Goal: Task Accomplishment & Management: Manage account settings

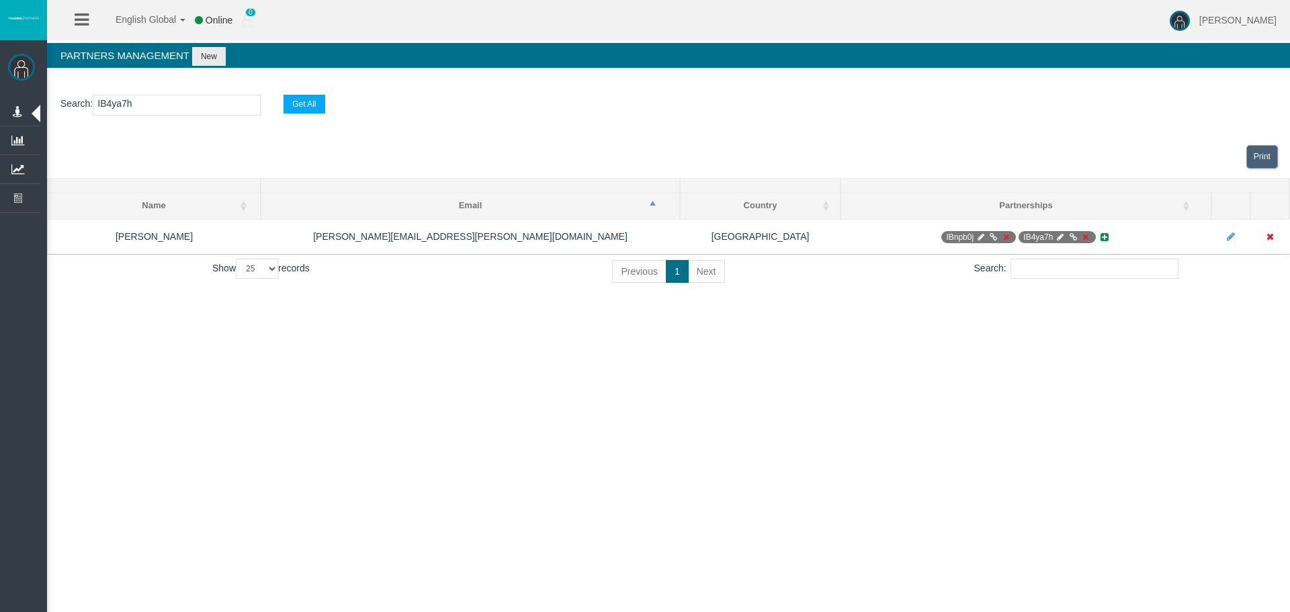
select select "25"
click at [136, 94] on section "Search : IB4ya7h Get All" at bounding box center [668, 108] width 1243 height 54
click at [136, 110] on input "IB4ya7h" at bounding box center [177, 105] width 168 height 21
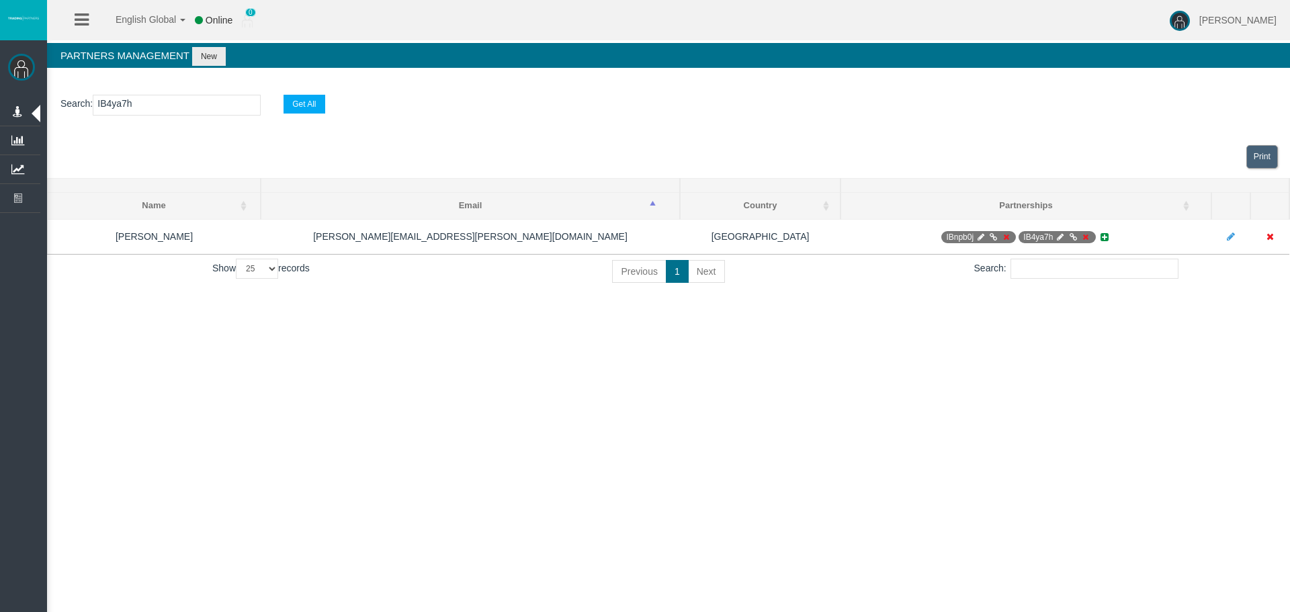
paste input "enjji"
type input "IBenjji"
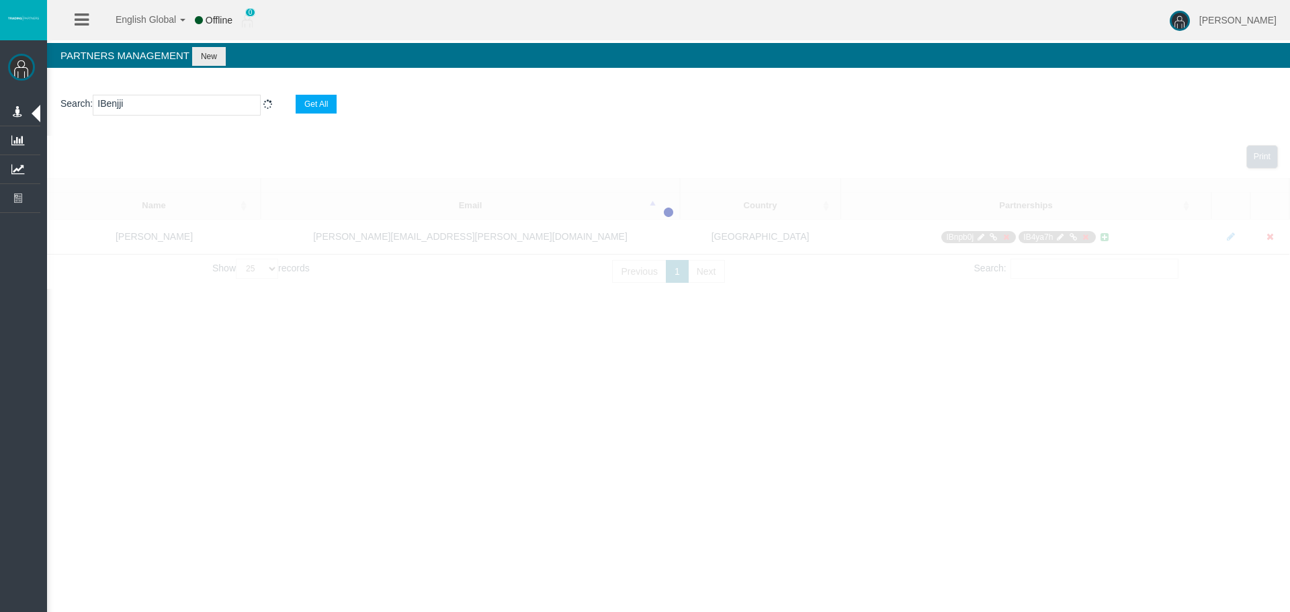
select select "25"
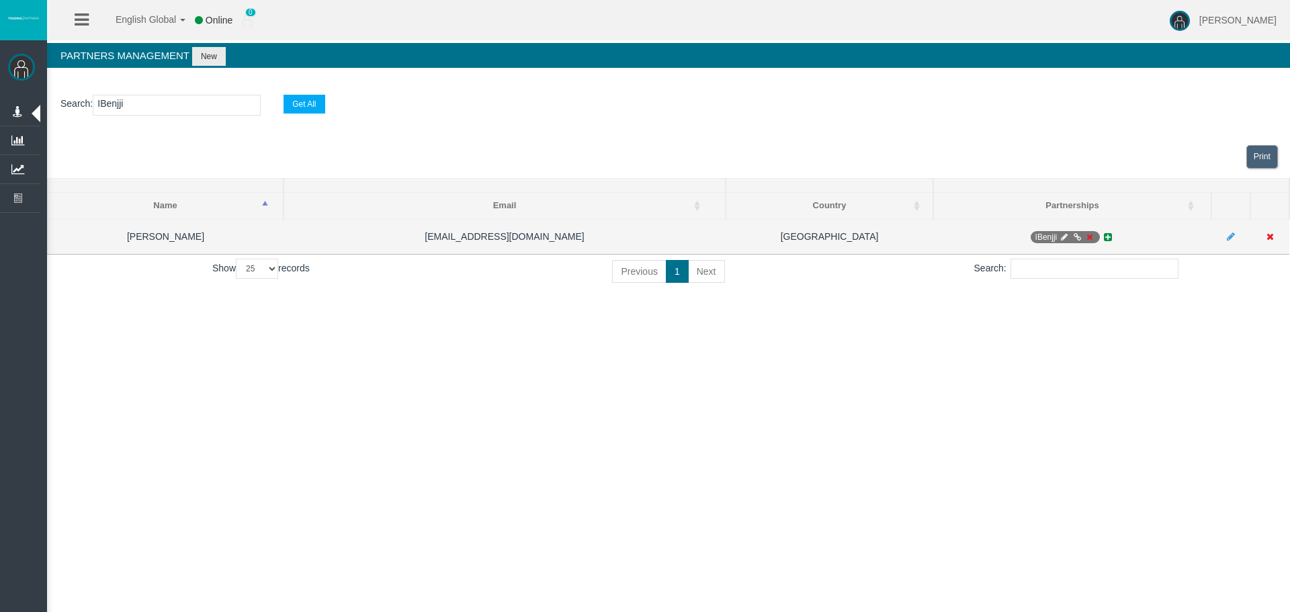
type input "IBenjji"
click at [1088, 234] on icon at bounding box center [1089, 237] width 10 height 8
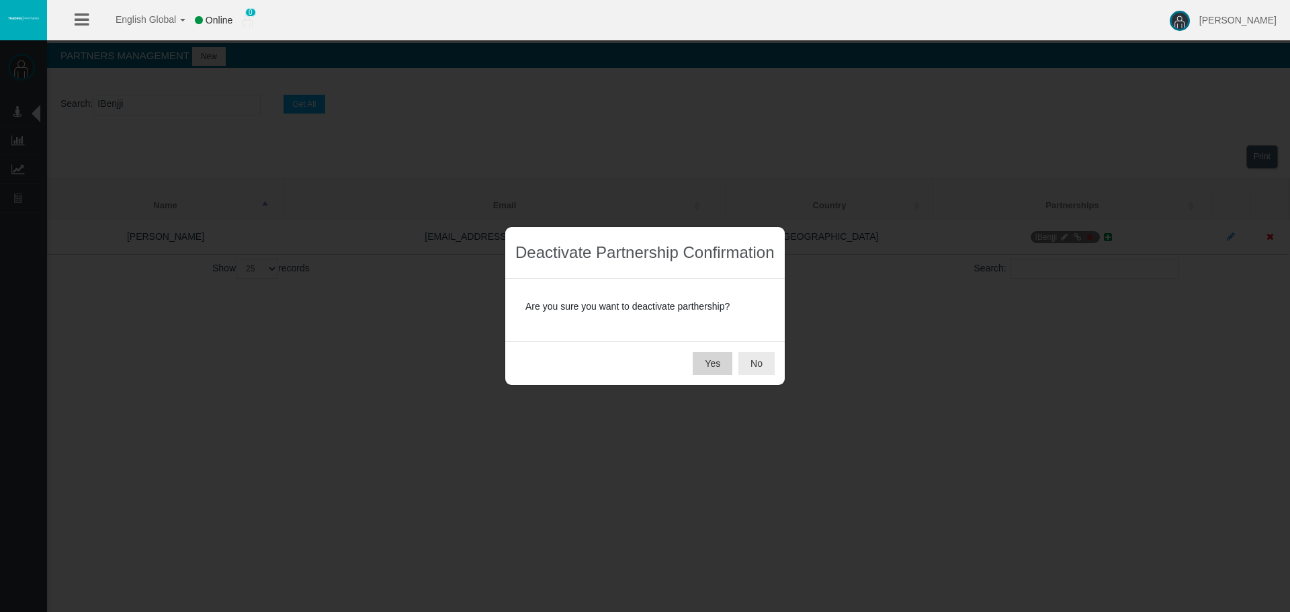
click at [700, 359] on button "Yes" at bounding box center [713, 363] width 40 height 23
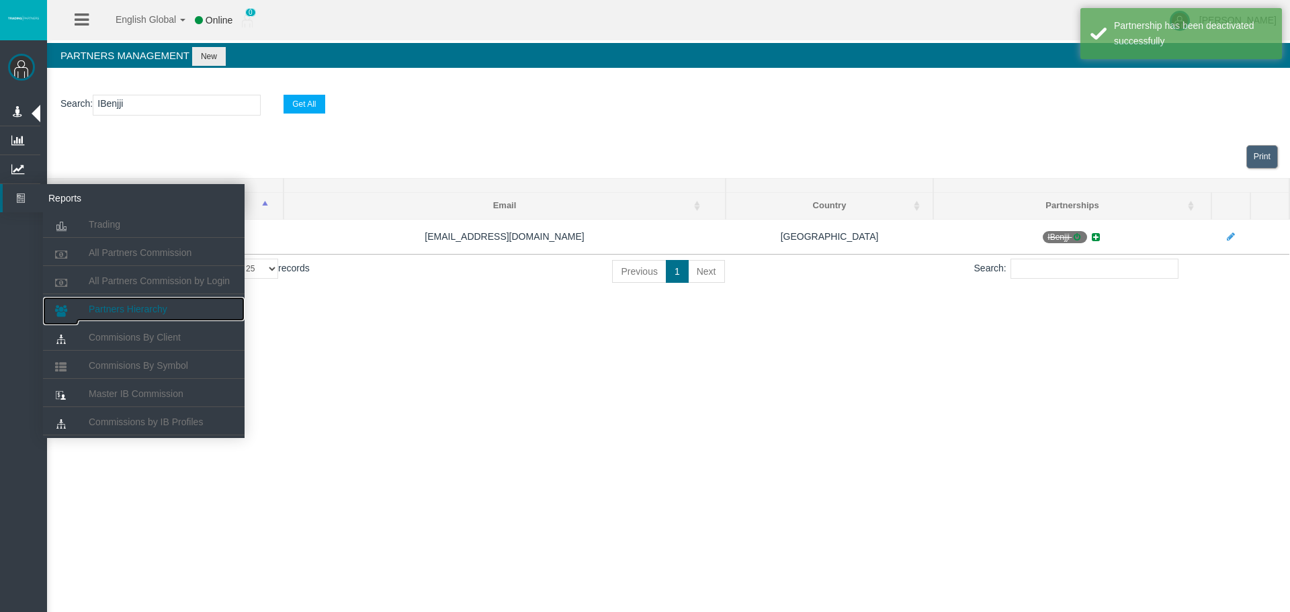
click at [186, 311] on link "Partners Hierarchy" at bounding box center [144, 309] width 202 height 24
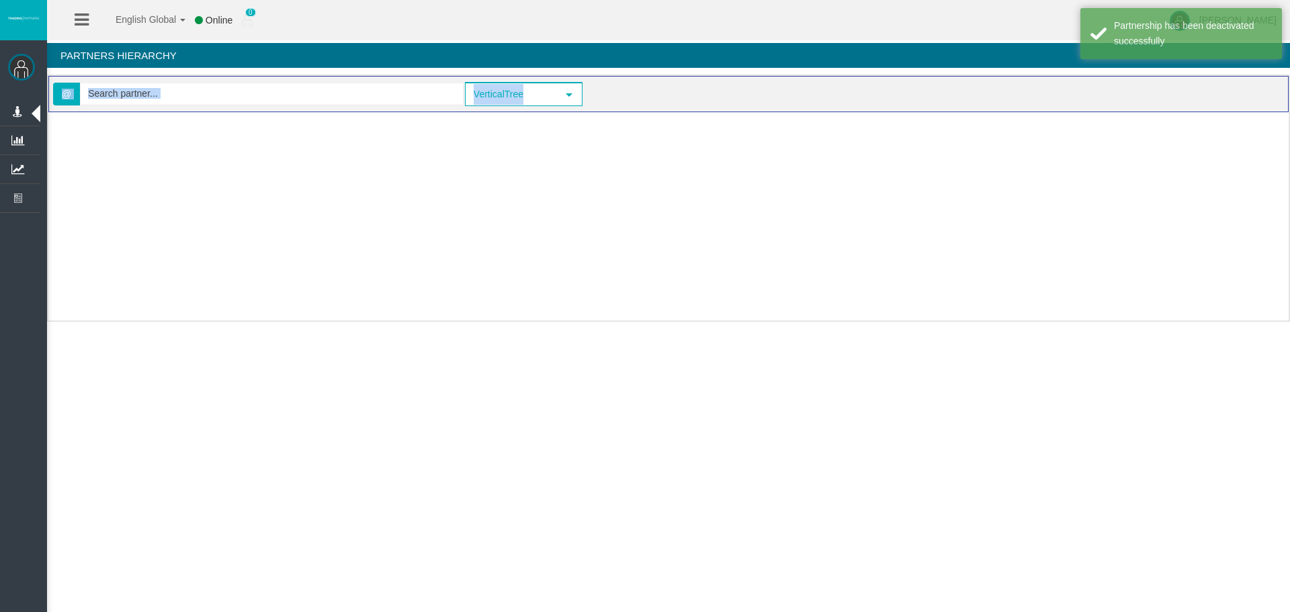
drag, startPoint x: 185, startPoint y: 112, endPoint x: 187, endPoint y: 99, distance: 12.8
click at [187, 99] on div "Loading... @ VerticalTree select VerticalTree Loading..." at bounding box center [668, 198] width 1243 height 247
click at [189, 98] on input "text" at bounding box center [272, 93] width 382 height 21
paste input "IBenjji"
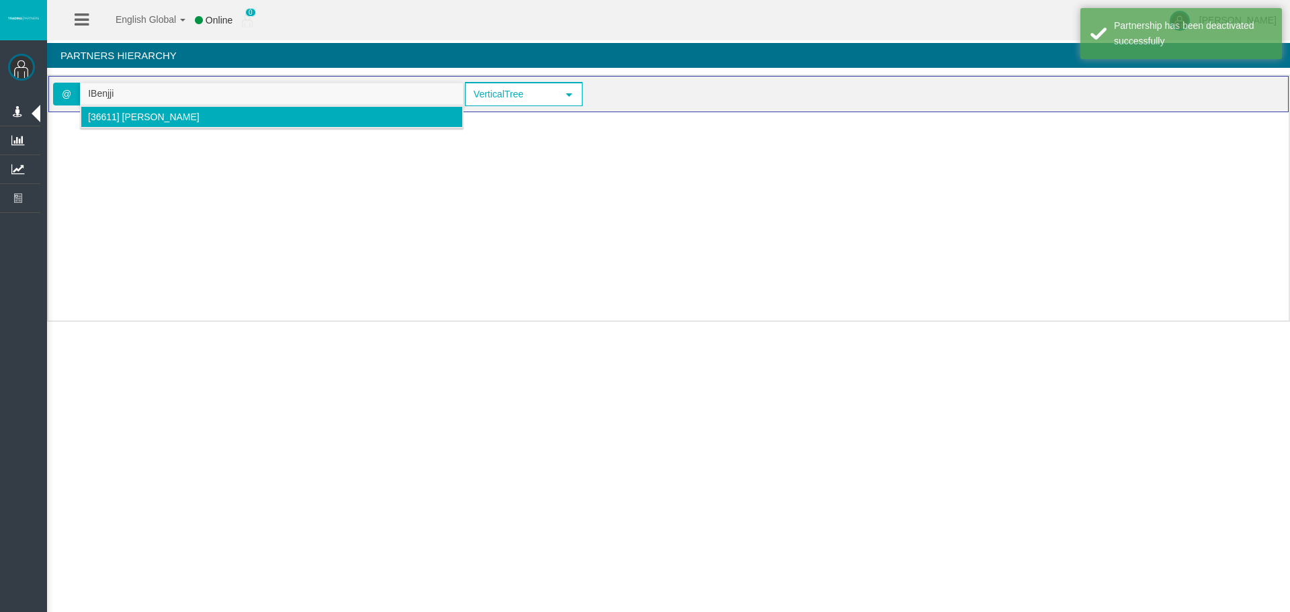
click at [174, 120] on span "[36611] [PERSON_NAME]" at bounding box center [144, 117] width 112 height 11
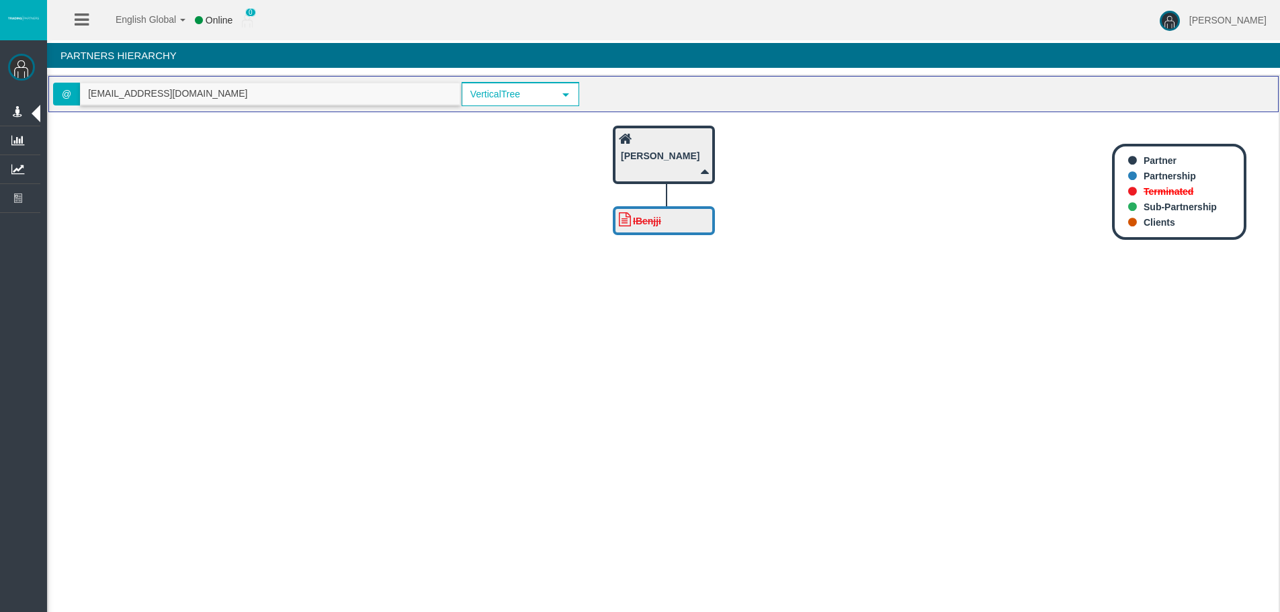
click at [101, 93] on input "[EMAIL_ADDRESS][DOMAIN_NAME]" at bounding box center [270, 93] width 379 height 21
paste input "IB46kd8"
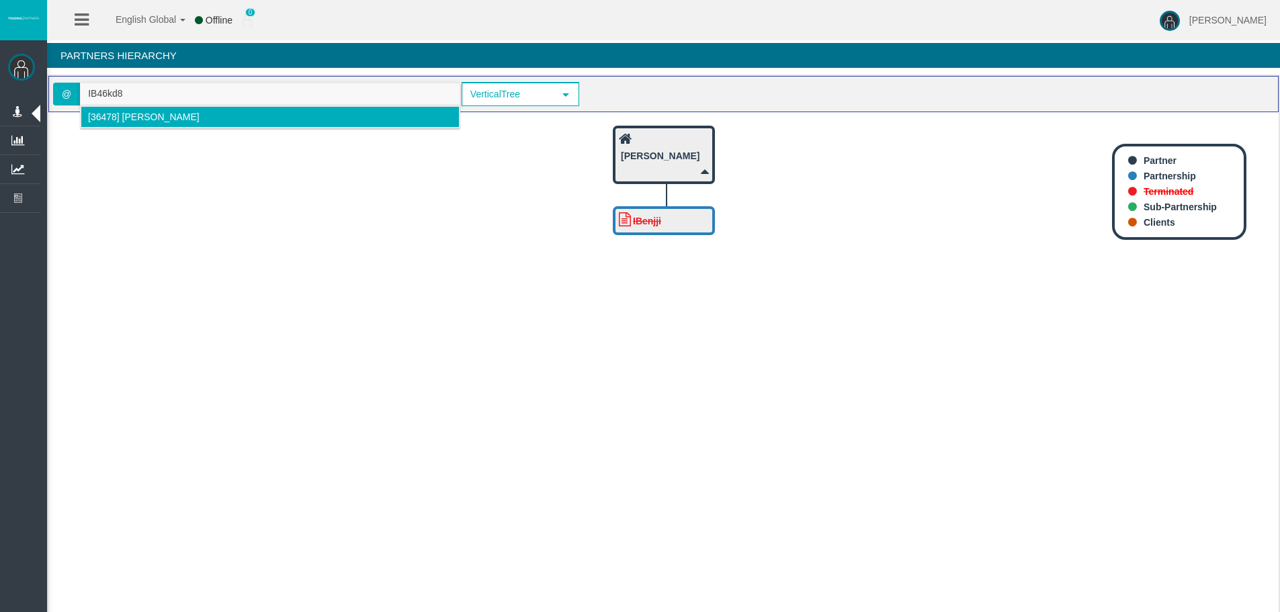
click at [131, 117] on span "[36478] [PERSON_NAME]" at bounding box center [144, 117] width 112 height 11
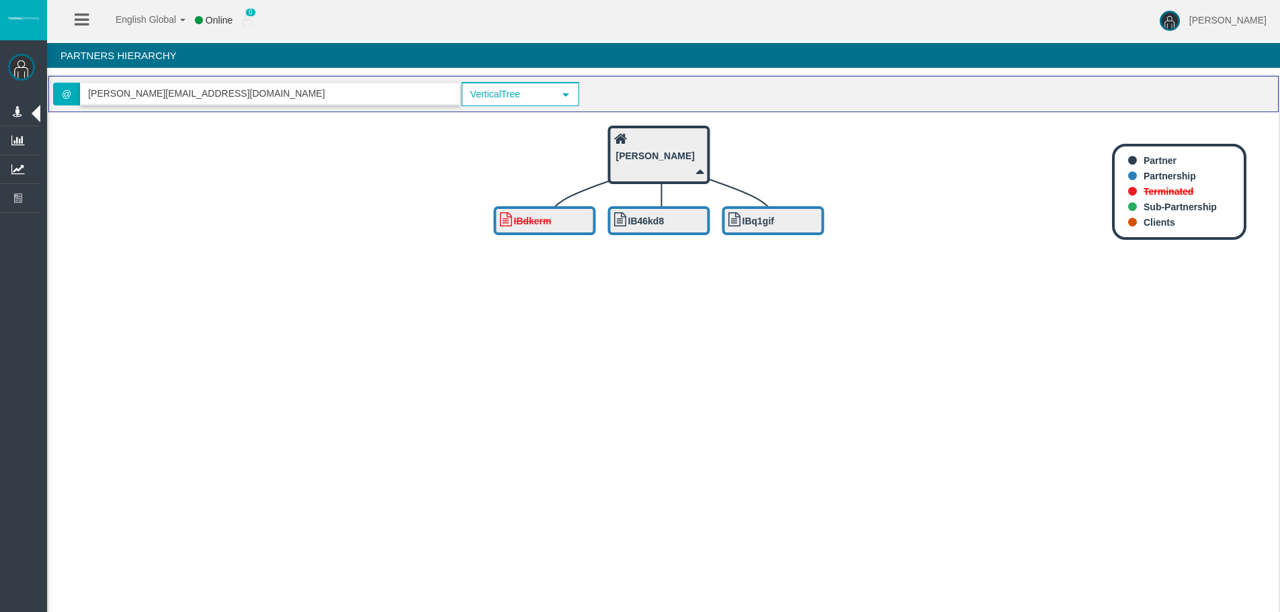
click at [269, 73] on div "Partners Hierarchy" at bounding box center [663, 59] width 1233 height 32
click at [261, 95] on input "[PERSON_NAME][EMAIL_ADDRESS][DOMAIN_NAME]" at bounding box center [270, 93] width 379 height 21
paste input "IBfi759"
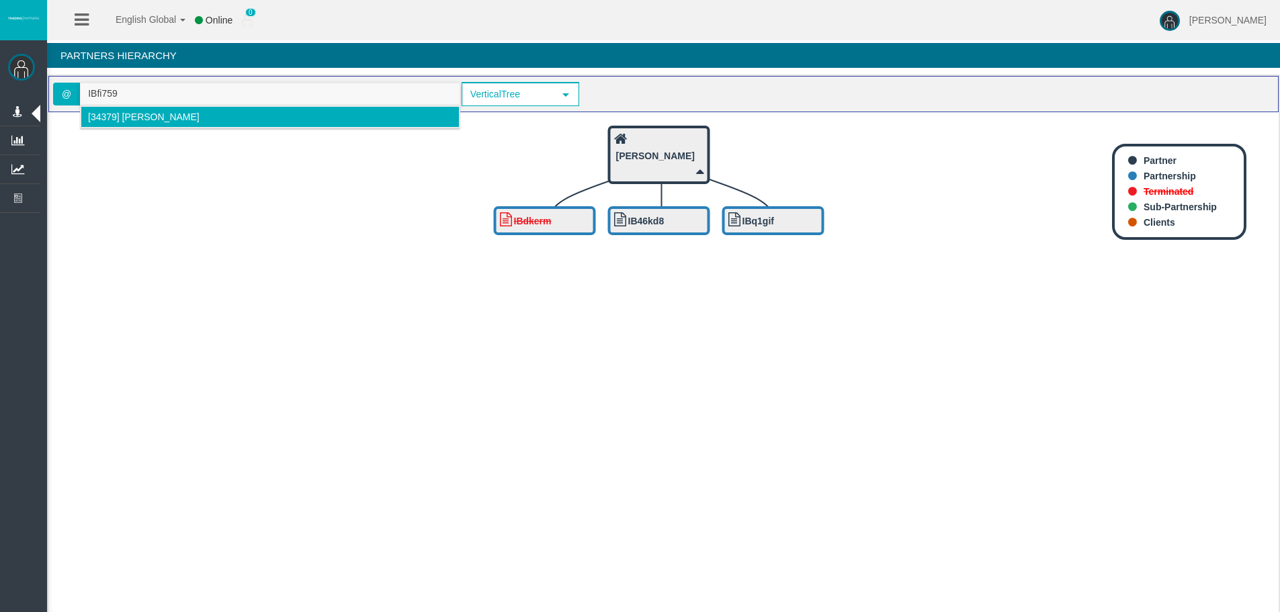
click at [134, 122] on span "[34379] [PERSON_NAME]" at bounding box center [144, 117] width 112 height 11
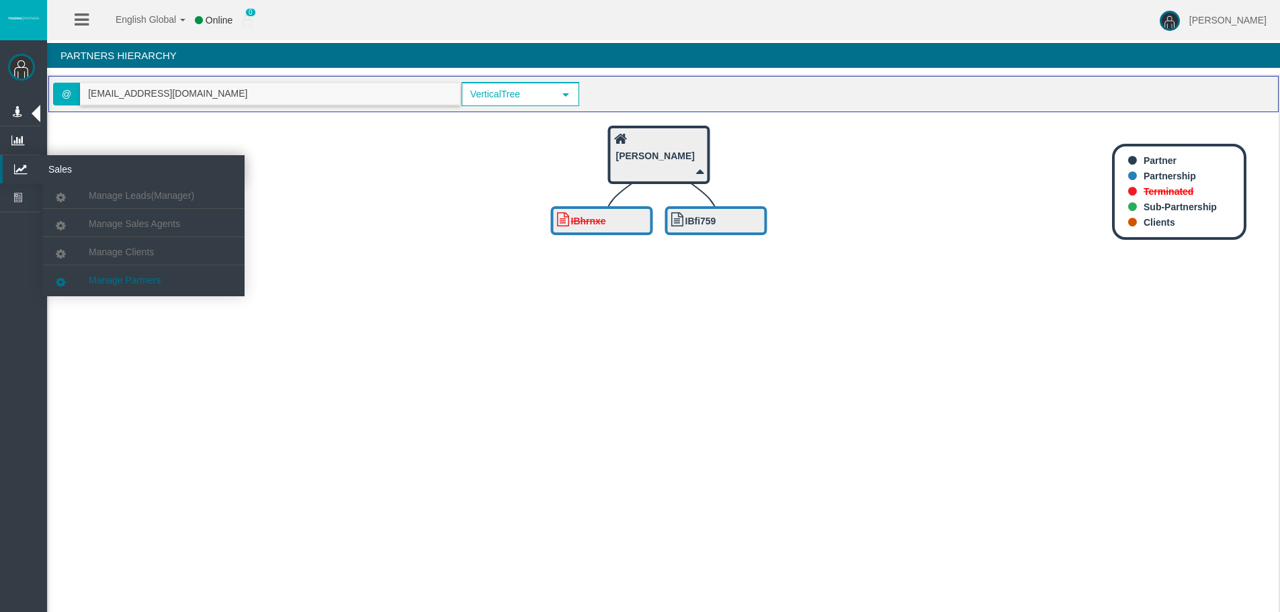
type input "[EMAIL_ADDRESS][DOMAIN_NAME]"
click at [116, 281] on span "Manage Partners" at bounding box center [125, 280] width 72 height 11
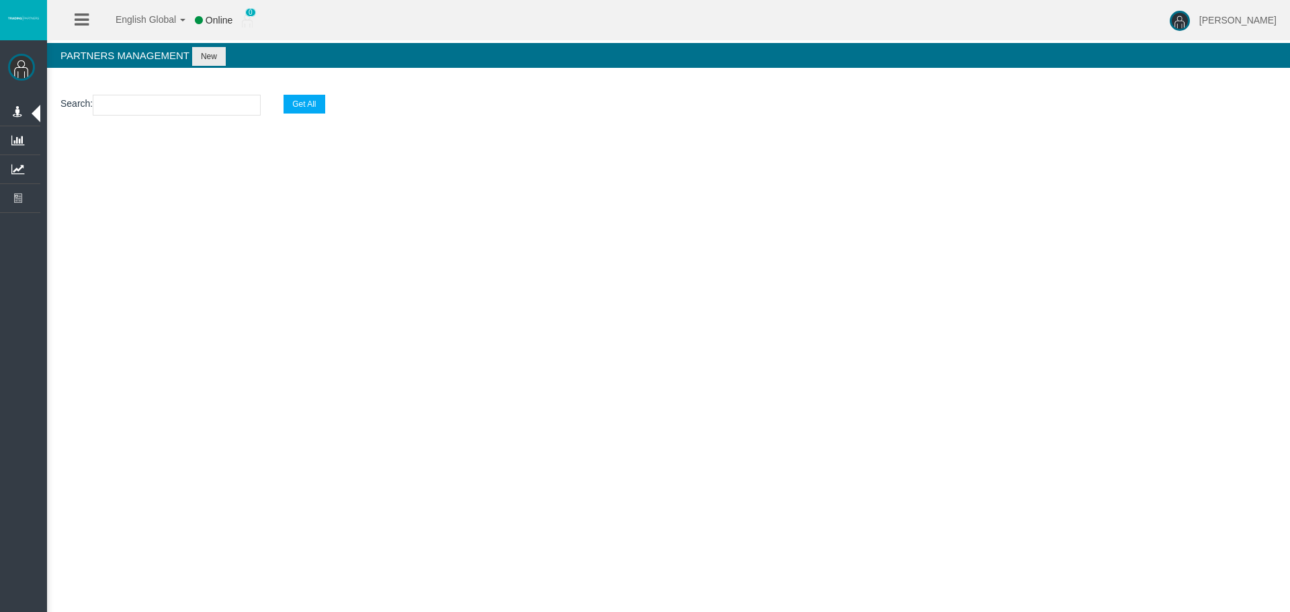
click at [159, 109] on input "text" at bounding box center [177, 105] width 168 height 21
paste input "IBfi759"
type input "IBfi759"
select select "25"
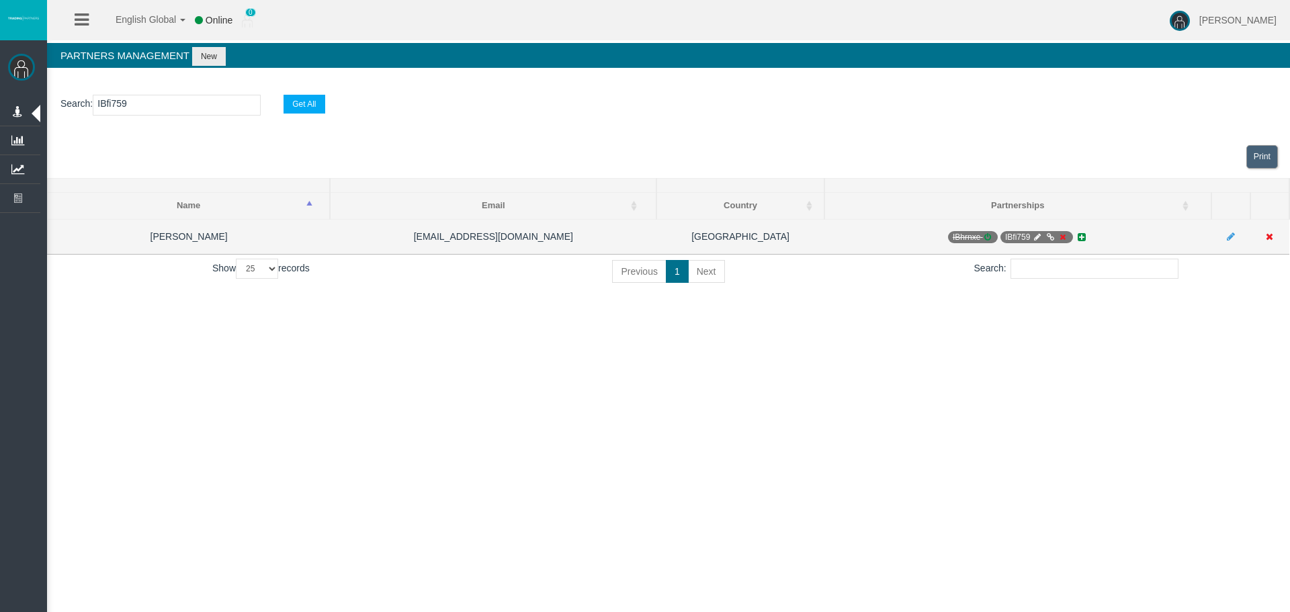
click at [1060, 235] on icon at bounding box center [1062, 237] width 10 height 8
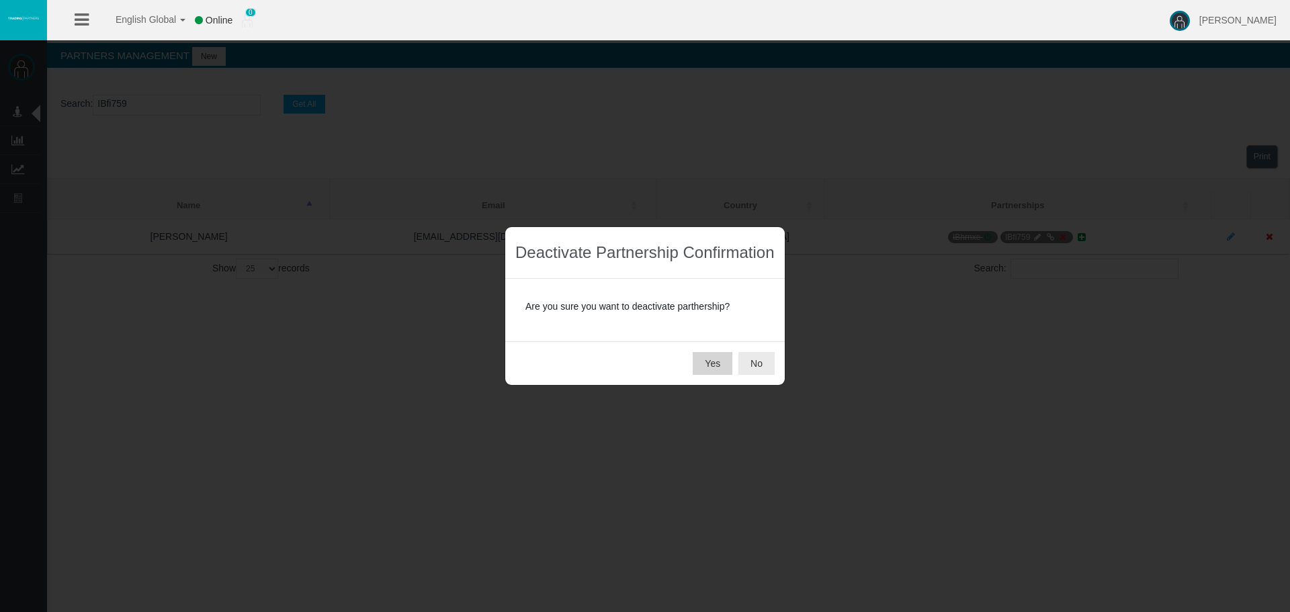
click at [720, 372] on button "Yes" at bounding box center [713, 363] width 40 height 23
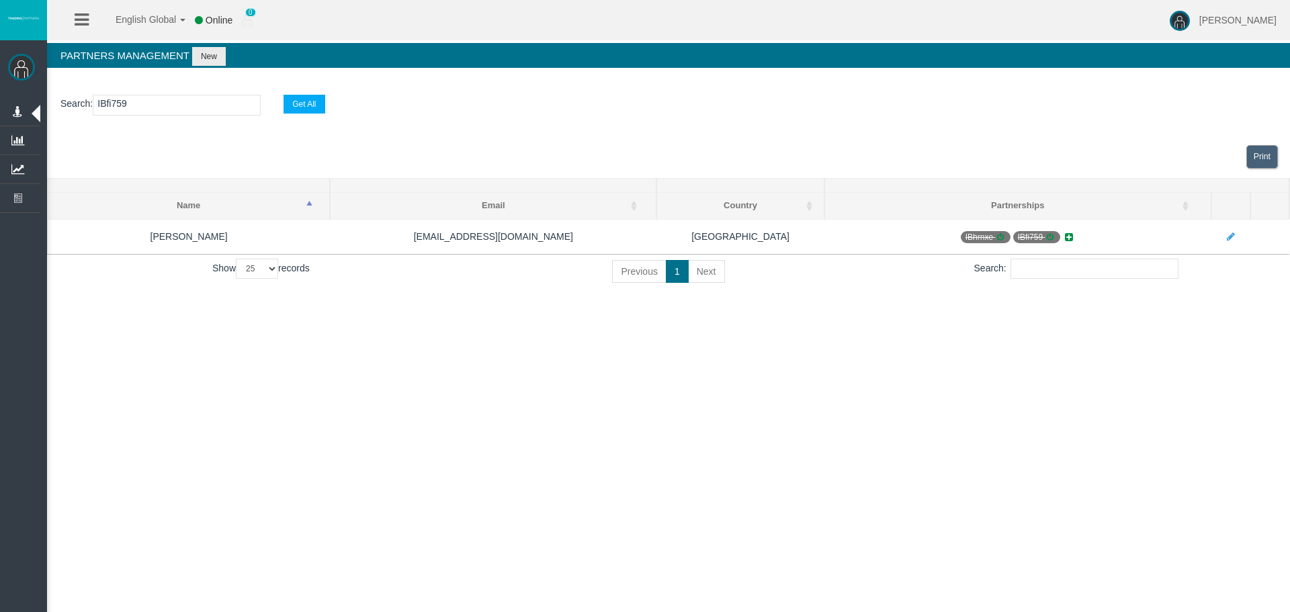
drag, startPoint x: 945, startPoint y: 347, endPoint x: 968, endPoint y: 359, distance: 25.8
click at [945, 347] on div "English Global 简体中文 English Global 日本語 한국어 Online 0 [PERSON_NAME] Help Log Out …" at bounding box center [645, 306] width 1290 height 612
click at [175, 111] on input "IBfi759" at bounding box center [177, 105] width 168 height 21
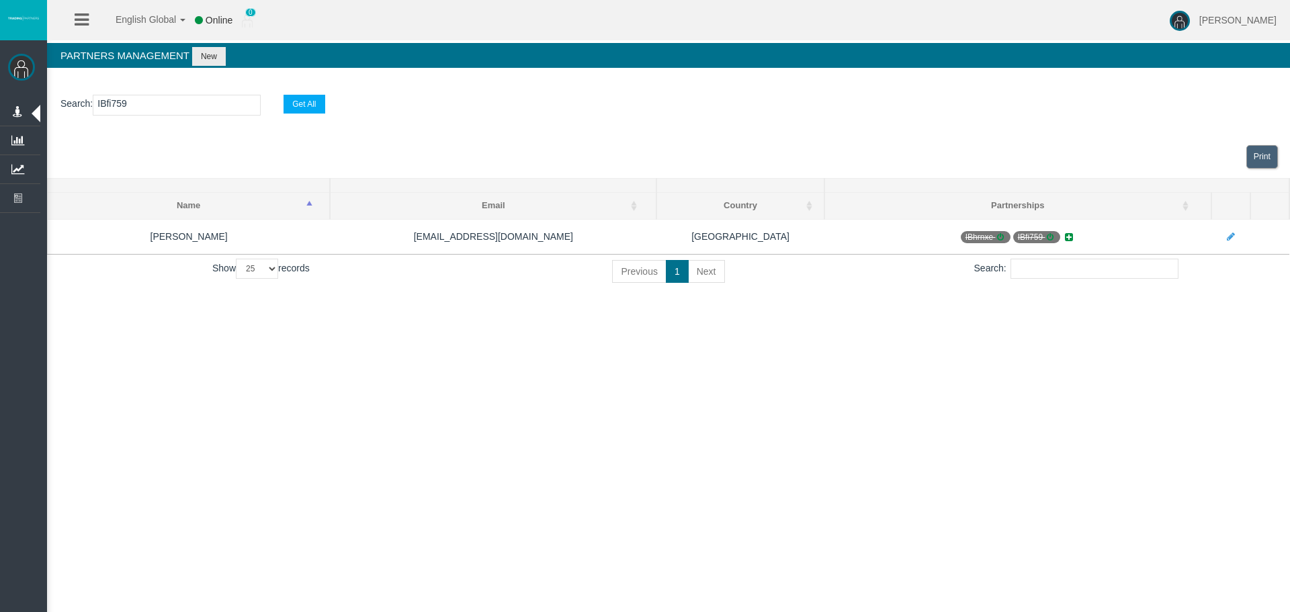
paste input "4ya7h"
type input "IB4ya7h"
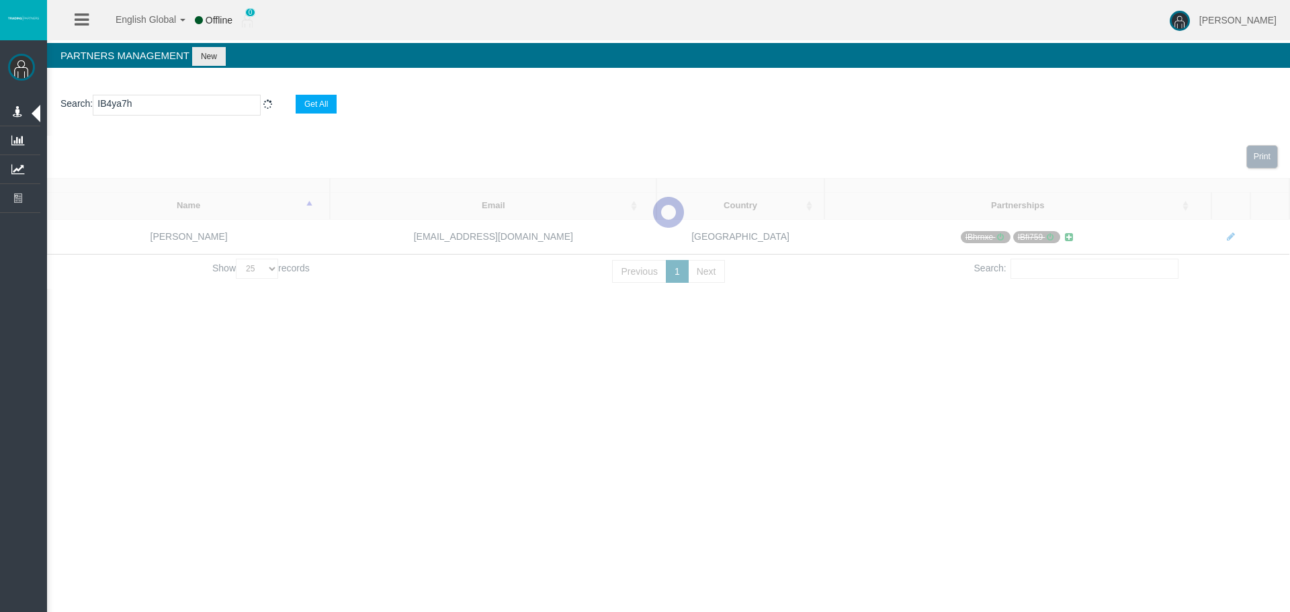
select select "25"
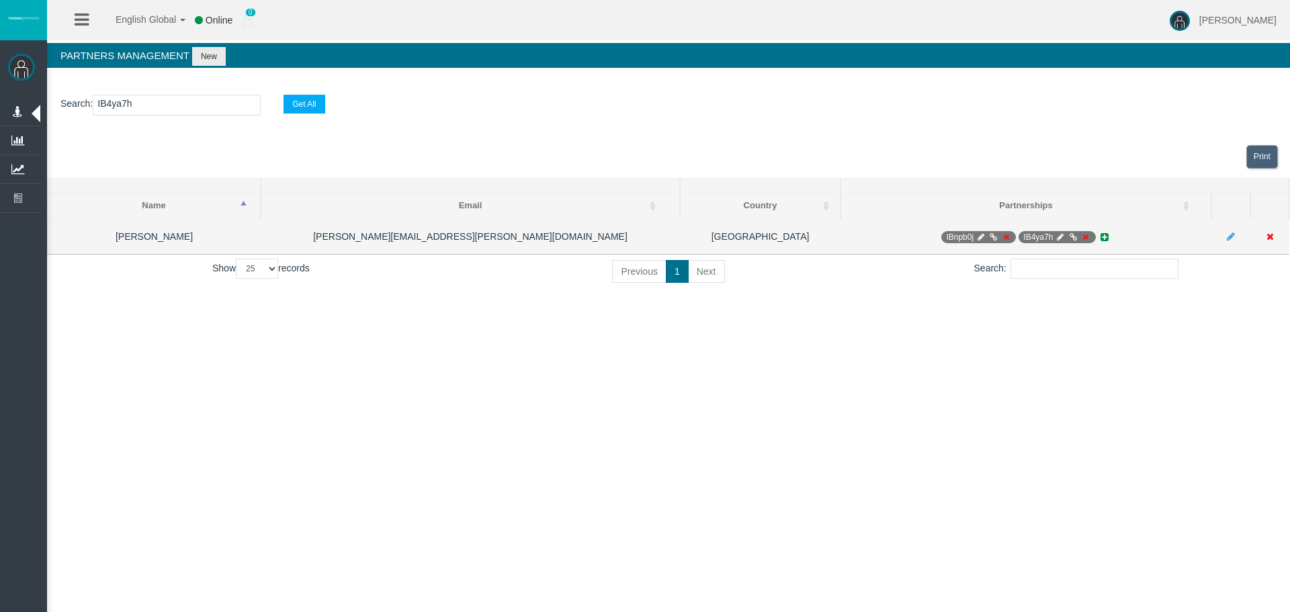
type input "IB4ya7h"
click at [1058, 235] on icon at bounding box center [1060, 237] width 10 height 8
select select "0"
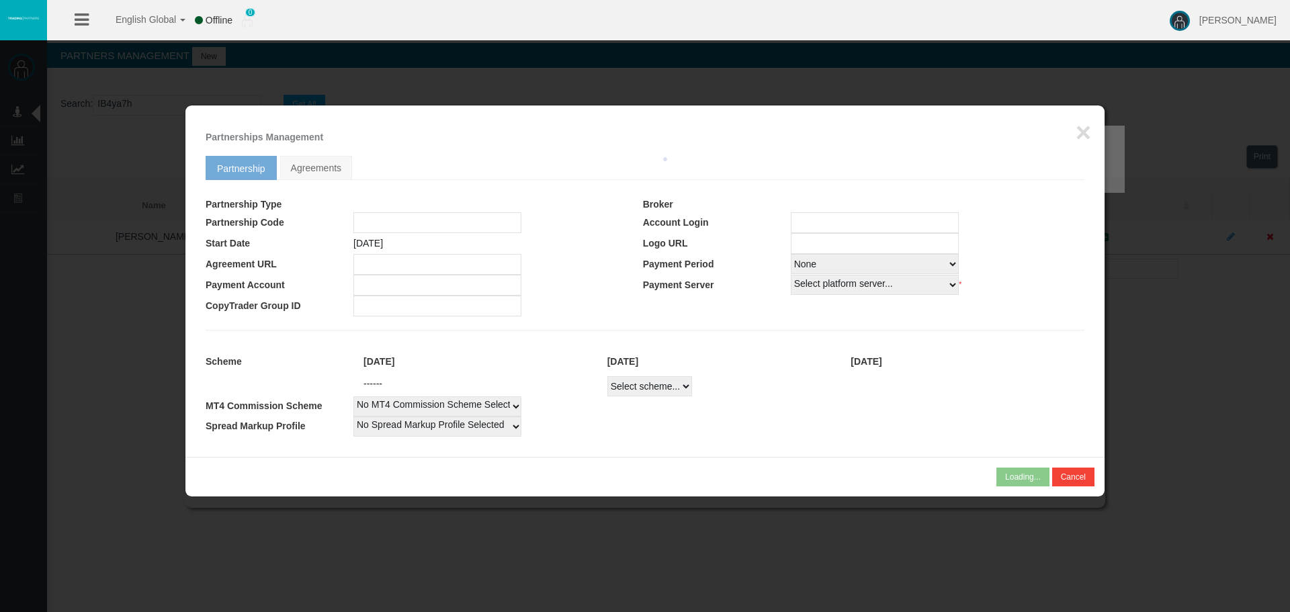
type input "IB4ya7h"
type input "19268954"
select select
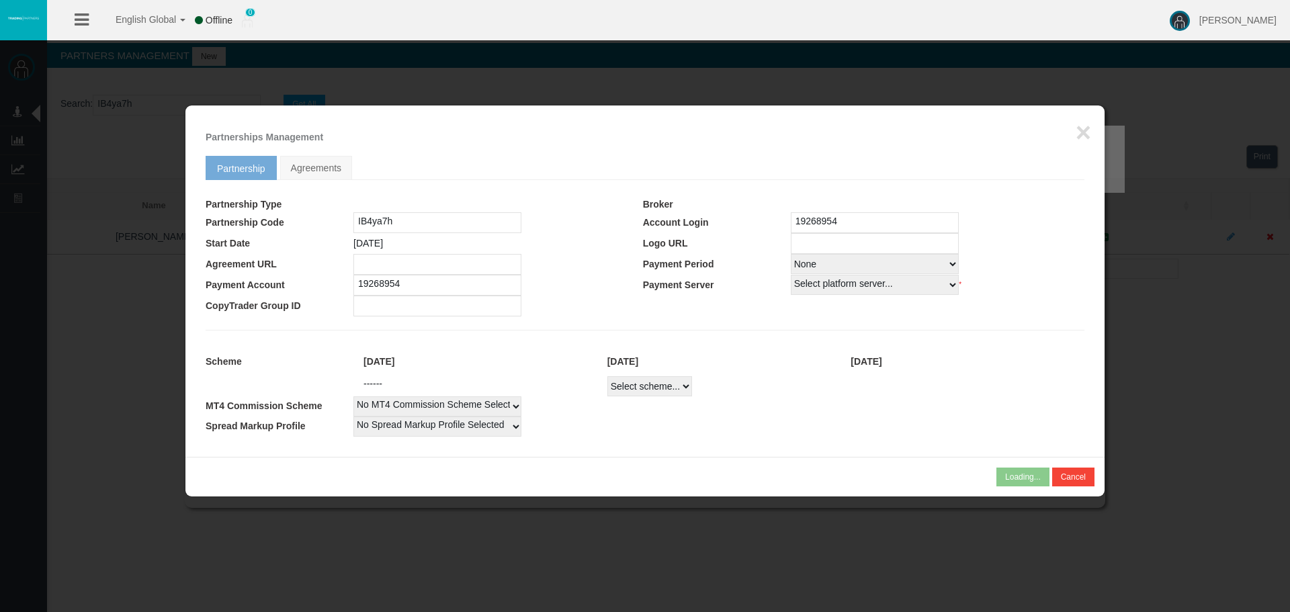
select select
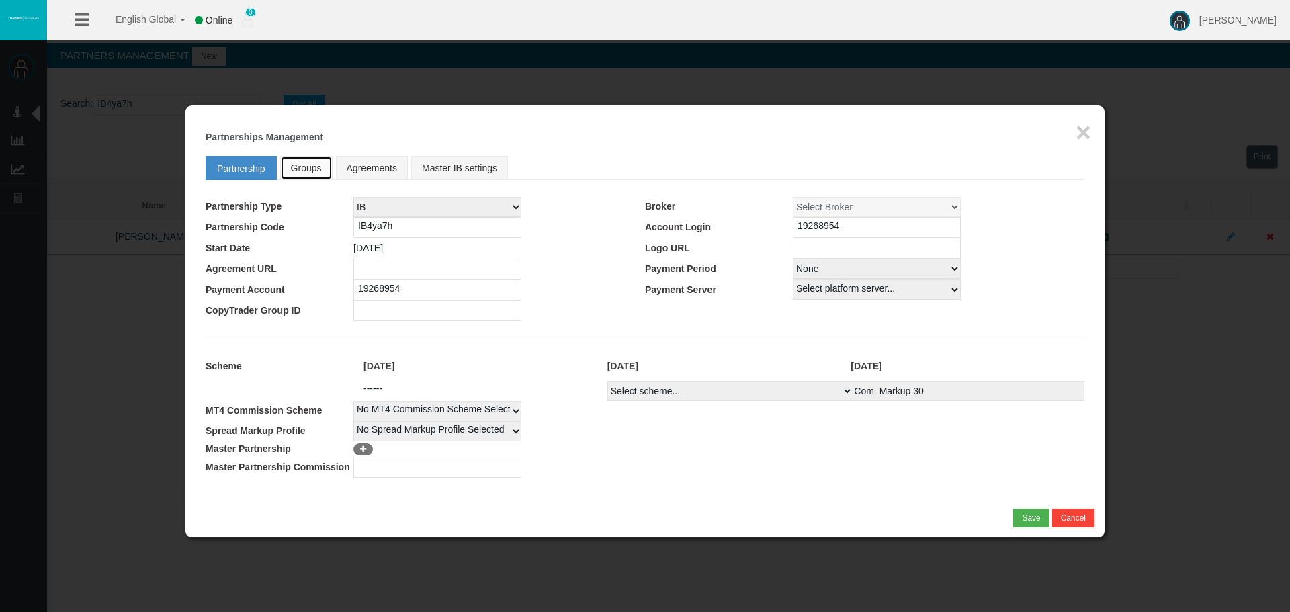
click at [302, 174] on link "Groups" at bounding box center [306, 168] width 52 height 24
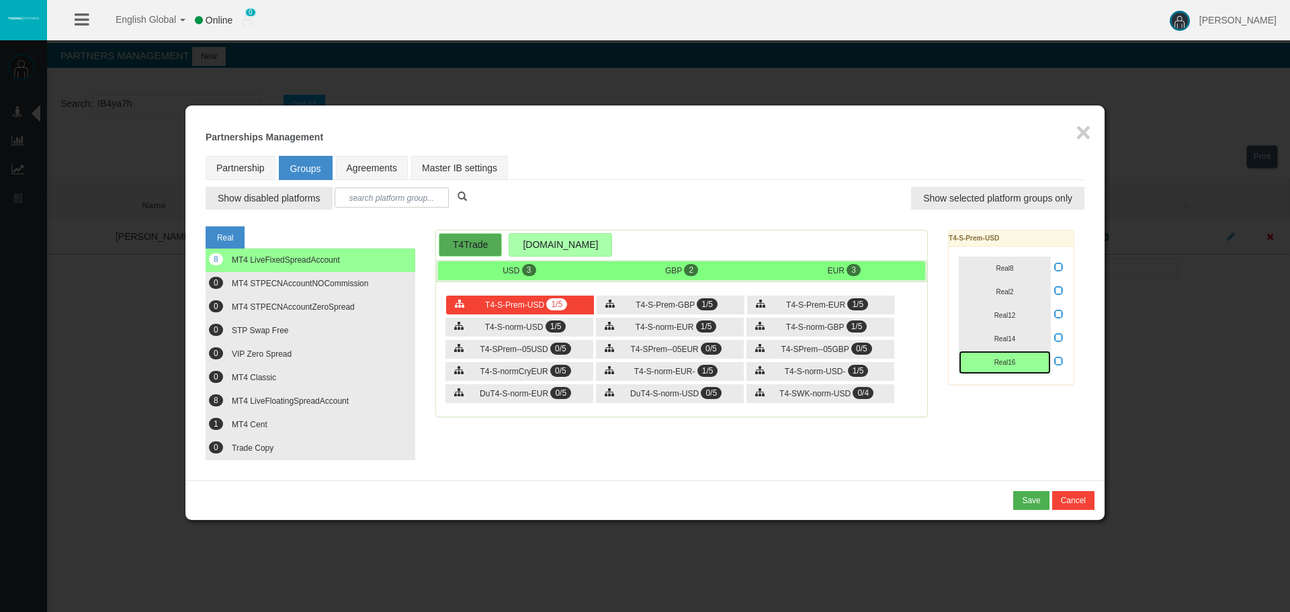
click at [1022, 357] on button "Real16" at bounding box center [1005, 363] width 92 height 24
click at [720, 301] on div "T4-S-Prem-GBP 1/5" at bounding box center [671, 305] width 148 height 19
click at [1033, 361] on button "Real16" at bounding box center [1005, 363] width 92 height 24
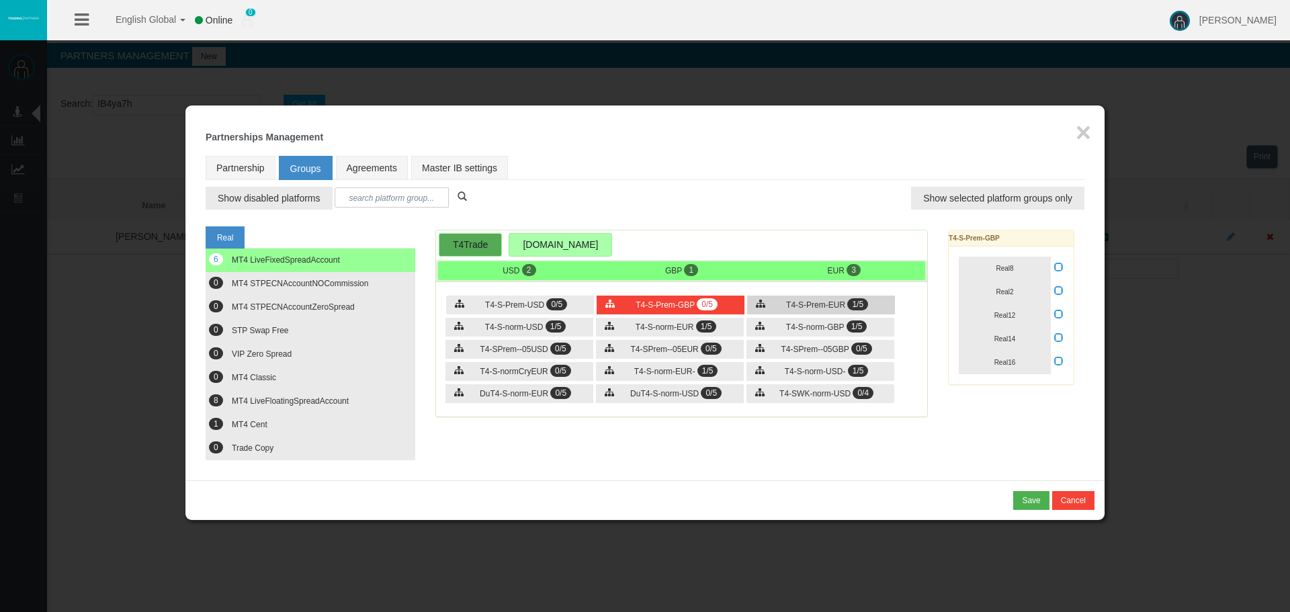
click at [865, 312] on div "T4-S-Prem-EUR 1/5" at bounding box center [821, 305] width 148 height 19
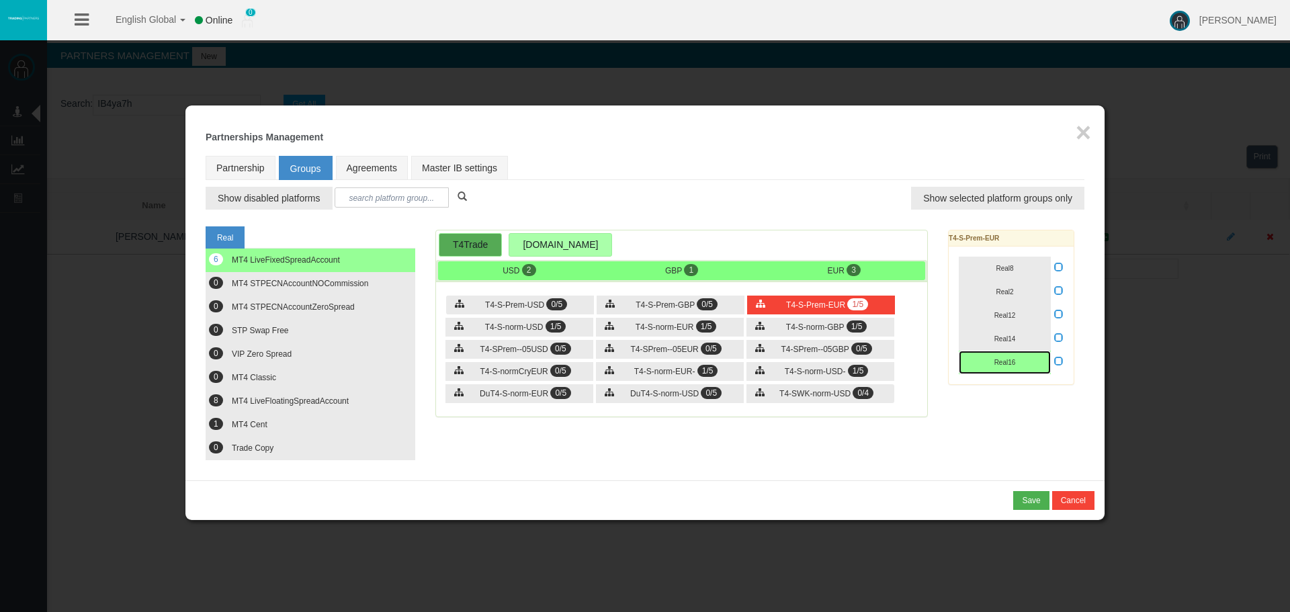
drag, startPoint x: 1031, startPoint y: 361, endPoint x: 939, endPoint y: 347, distance: 92.6
click at [1031, 361] on button "Real16" at bounding box center [1005, 363] width 92 height 24
click at [816, 320] on div "T4-S-norm-GBP 1/5" at bounding box center [820, 327] width 148 height 19
click at [1033, 363] on button "Real16" at bounding box center [1005, 363] width 92 height 24
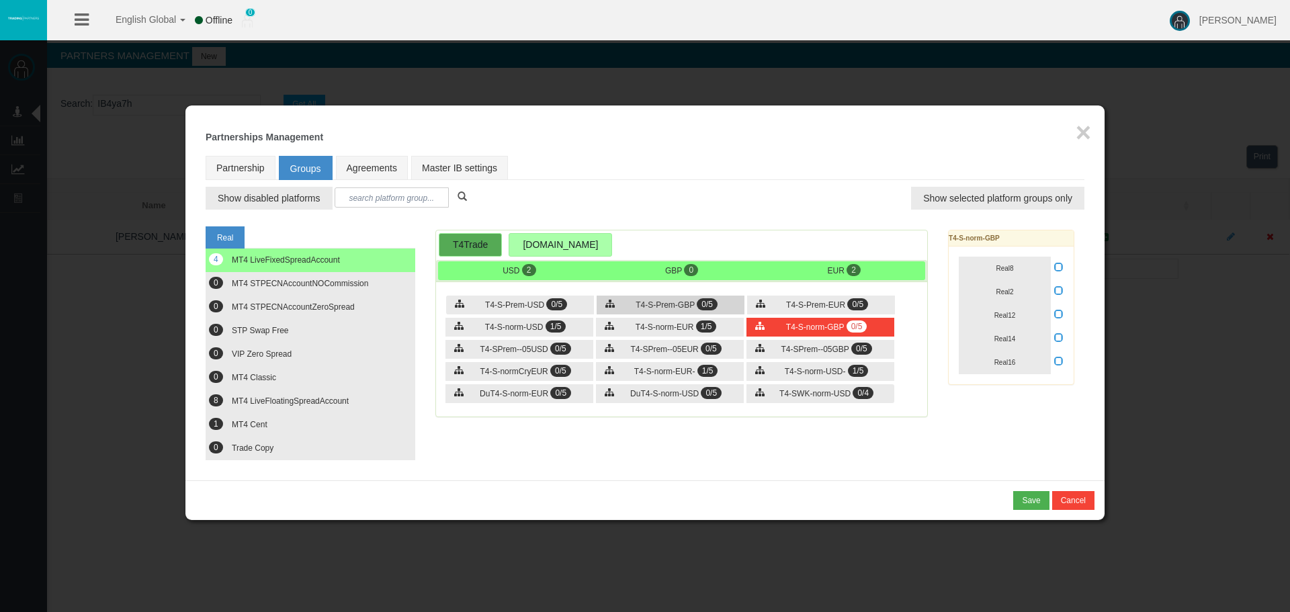
click at [702, 314] on div "T4-S-Prem-GBP 0/5" at bounding box center [671, 305] width 148 height 19
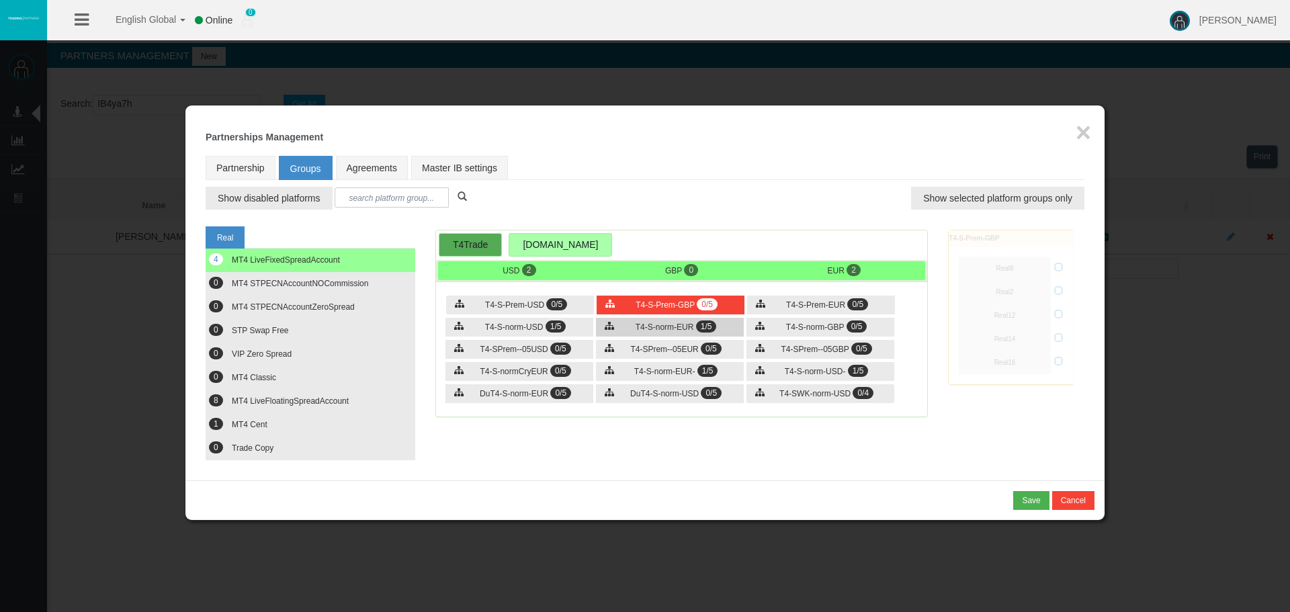
click at [693, 333] on div "T4-S-norm-EUR 1/5" at bounding box center [670, 327] width 148 height 19
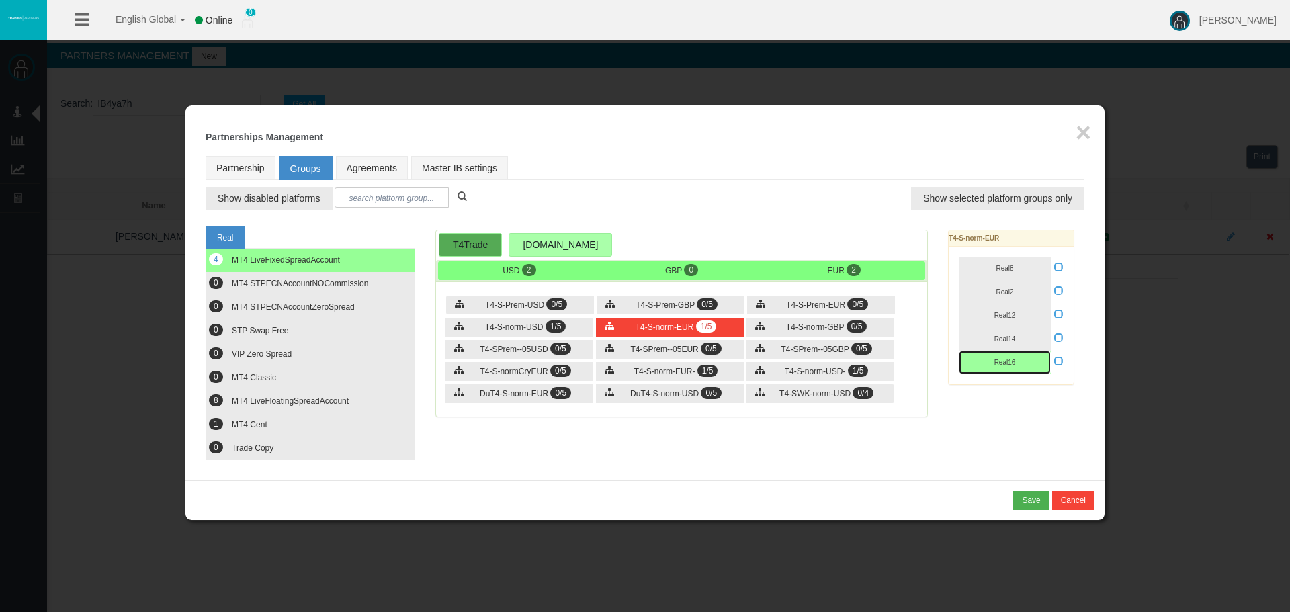
click at [1005, 364] on span "Real16" at bounding box center [1004, 362] width 21 height 7
click at [528, 314] on div "T4-S-Prem-USD 0/5" at bounding box center [520, 305] width 148 height 19
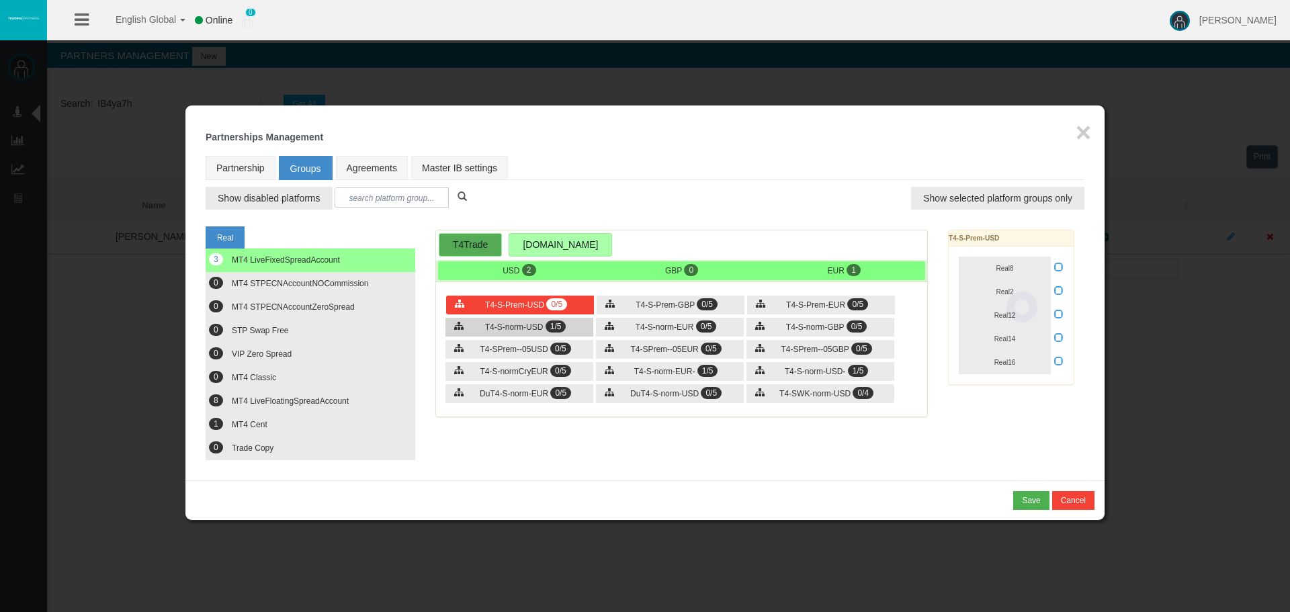
click at [543, 318] on div "T4-S-norm-USD 1/5" at bounding box center [519, 327] width 148 height 19
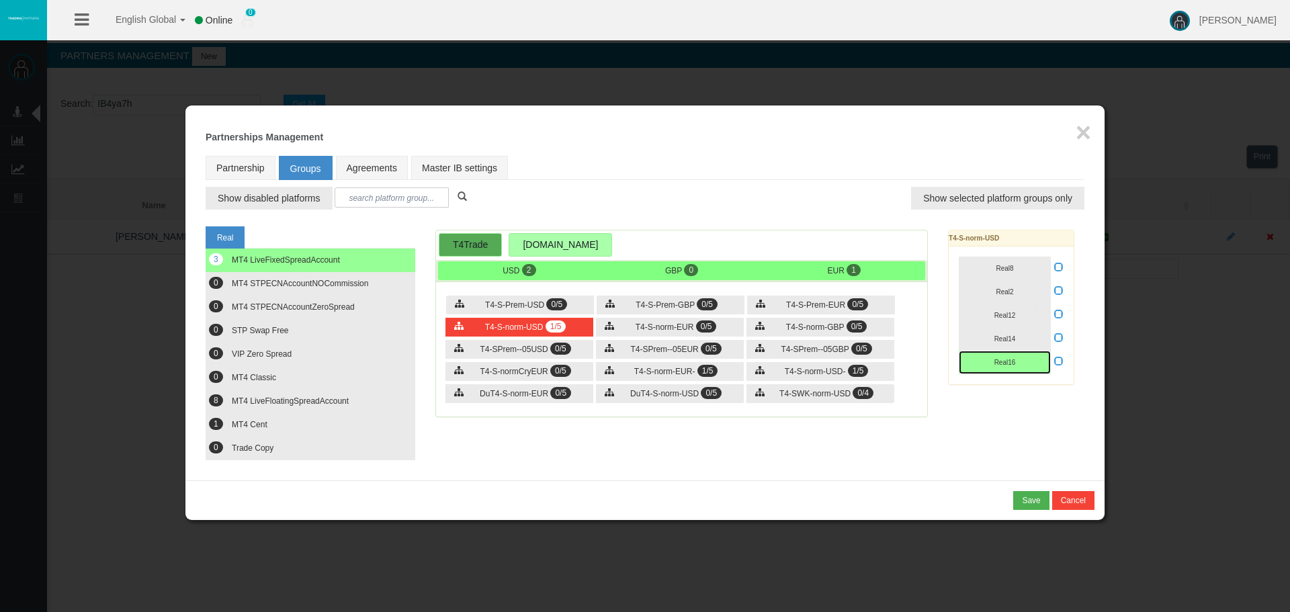
click at [1010, 364] on span "Real16" at bounding box center [1004, 362] width 21 height 7
click at [810, 349] on span "T4-SPrem--05GBP" at bounding box center [815, 349] width 68 height 9
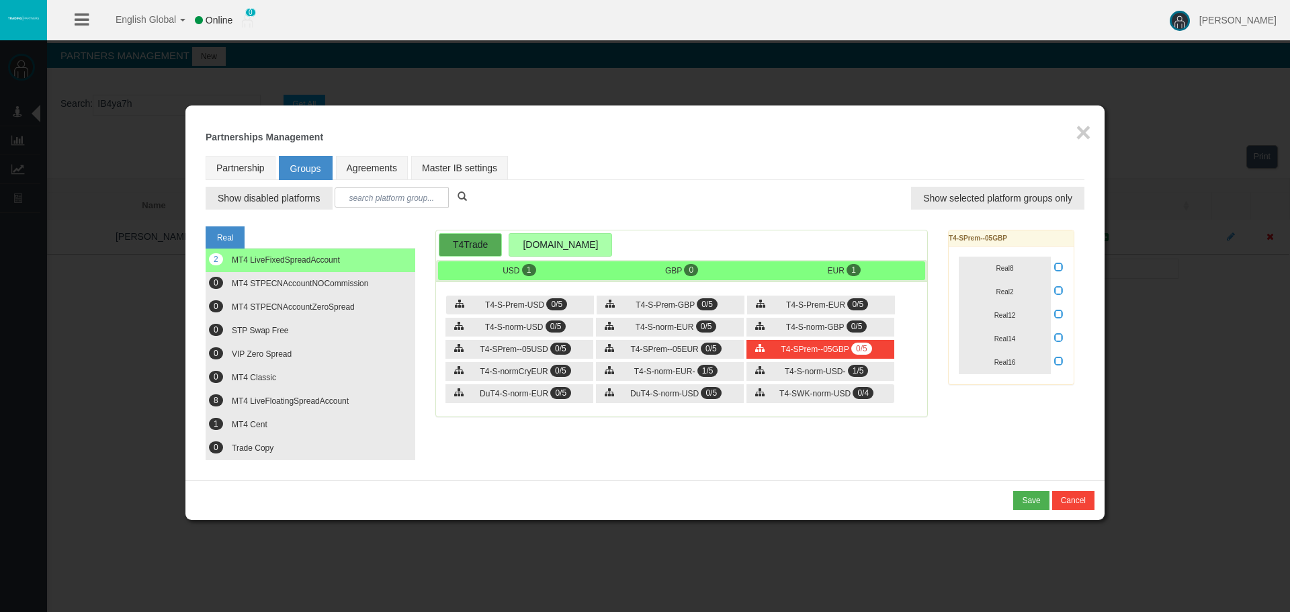
click at [1055, 362] on icon at bounding box center [1058, 360] width 9 height 9
click at [0, 0] on input "checkbox" at bounding box center [0, 0] width 0 height 0
drag, startPoint x: 1041, startPoint y: 362, endPoint x: 857, endPoint y: 340, distance: 186.1
click at [1041, 362] on button "Real16" at bounding box center [1005, 363] width 92 height 24
click at [693, 339] on div "T4-S-Prem-USD 0/5 T4-S-Prem-GBP 0/5 T4-S-Prem-EUR 0/5 0/5" at bounding box center [681, 351] width 491 height 131
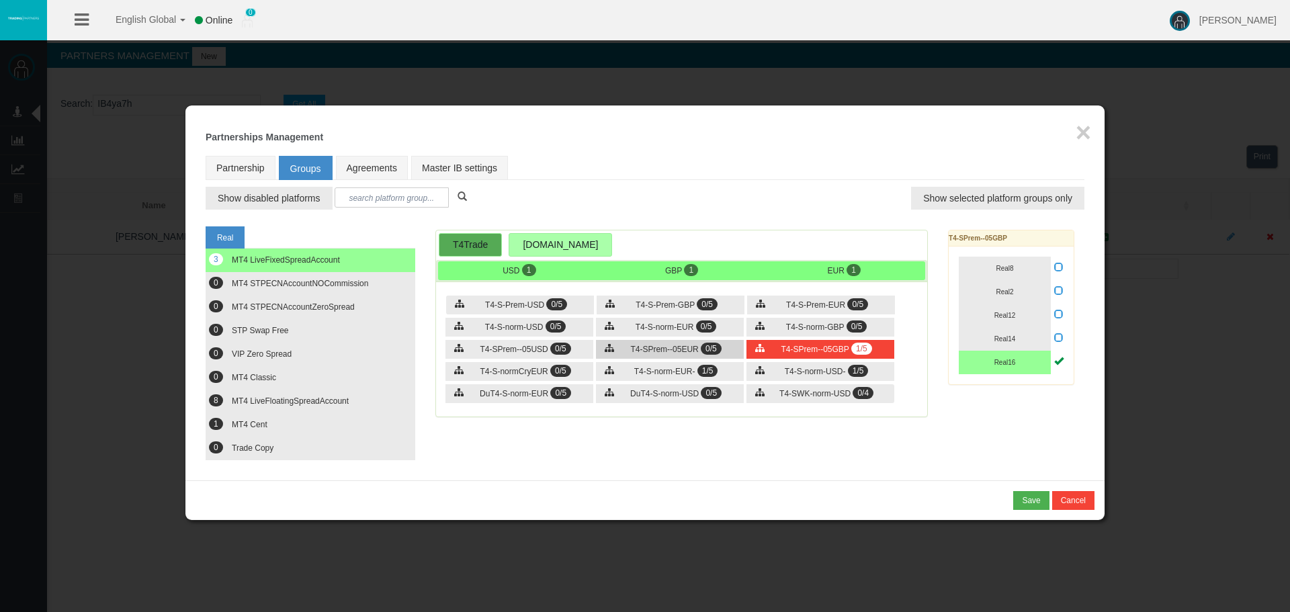
click at [646, 341] on div "T4-SPrem--05EUR 0/5" at bounding box center [670, 349] width 148 height 19
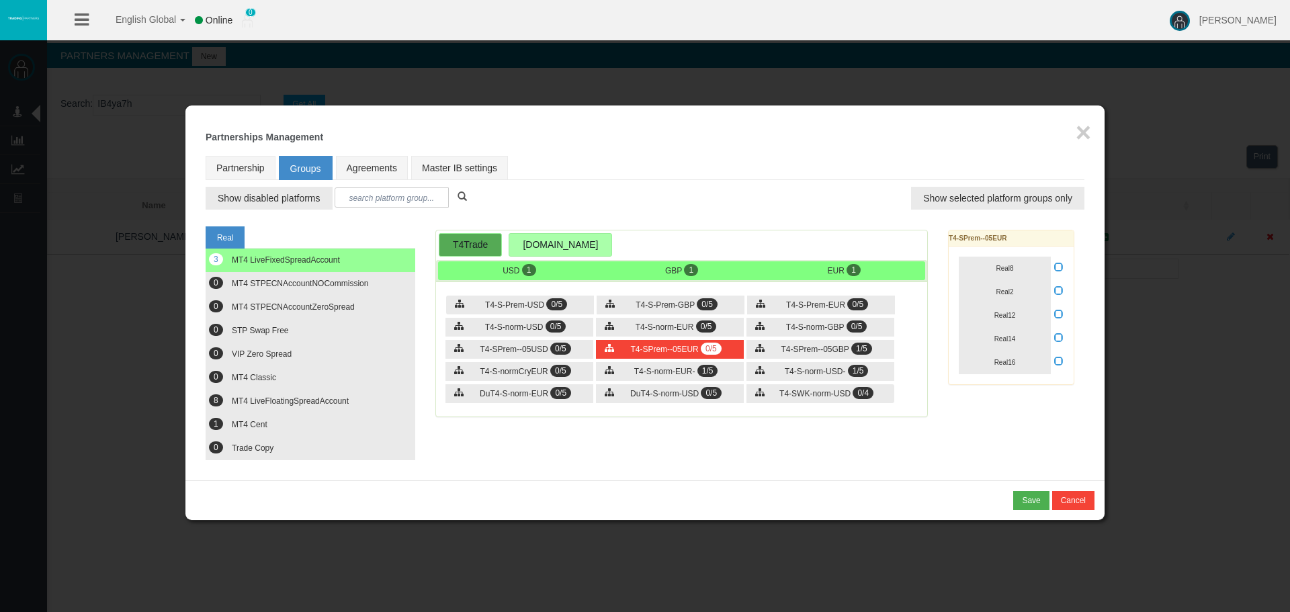
click at [1057, 358] on icon at bounding box center [1058, 360] width 9 height 9
click at [0, 0] on input "checkbox" at bounding box center [0, 0] width 0 height 0
click at [1021, 363] on button "Real16" at bounding box center [1005, 363] width 92 height 24
click at [826, 363] on div "T4-S-norm-USD- 1/5" at bounding box center [820, 371] width 148 height 19
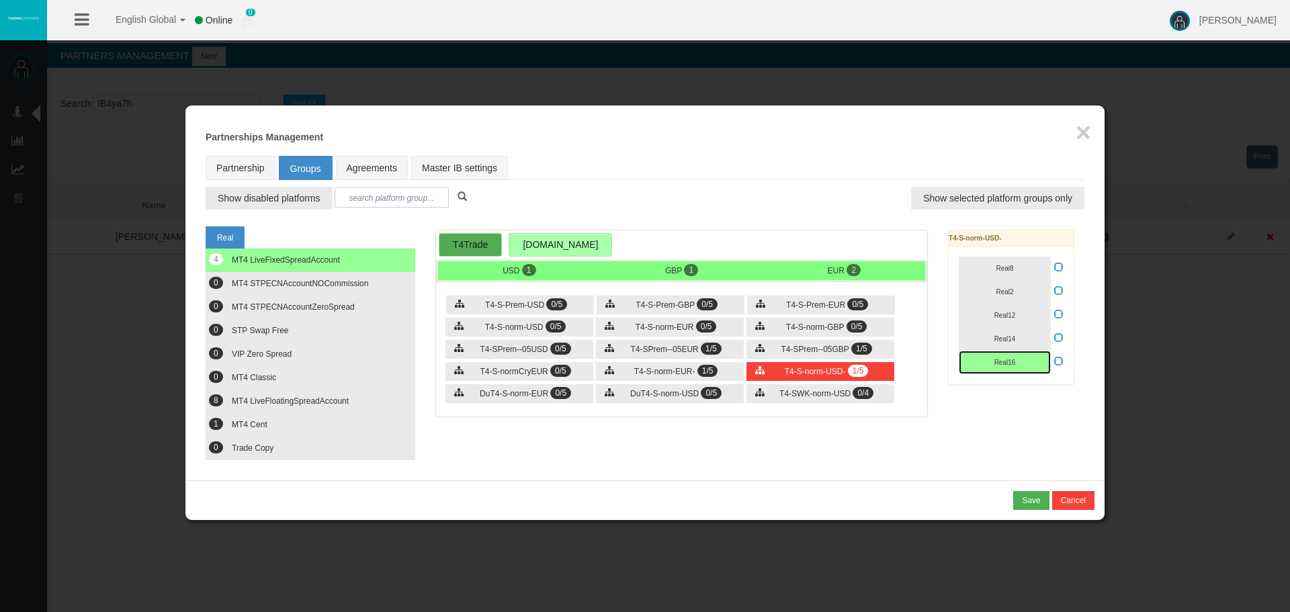
click at [1022, 364] on button "Real16" at bounding box center [1005, 363] width 92 height 24
click at [702, 365] on span "1/5" at bounding box center [707, 371] width 21 height 12
click at [1025, 365] on button "Real16" at bounding box center [1005, 363] width 92 height 24
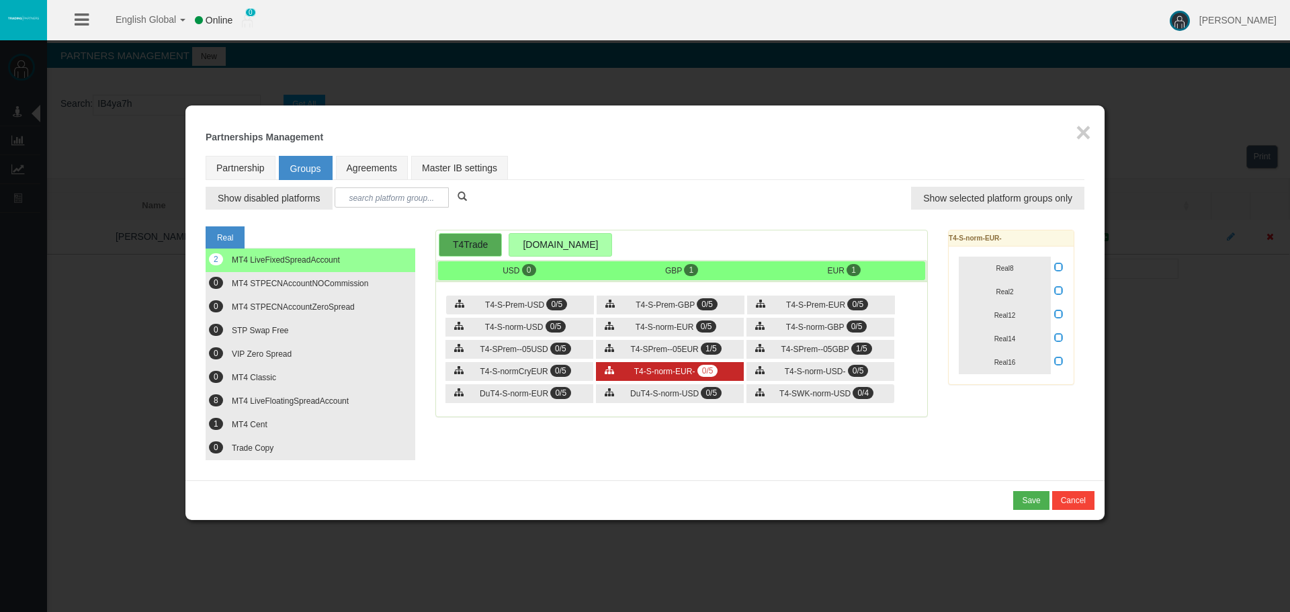
click at [650, 367] on span "T4-S-norm-EUR-" at bounding box center [664, 371] width 61 height 9
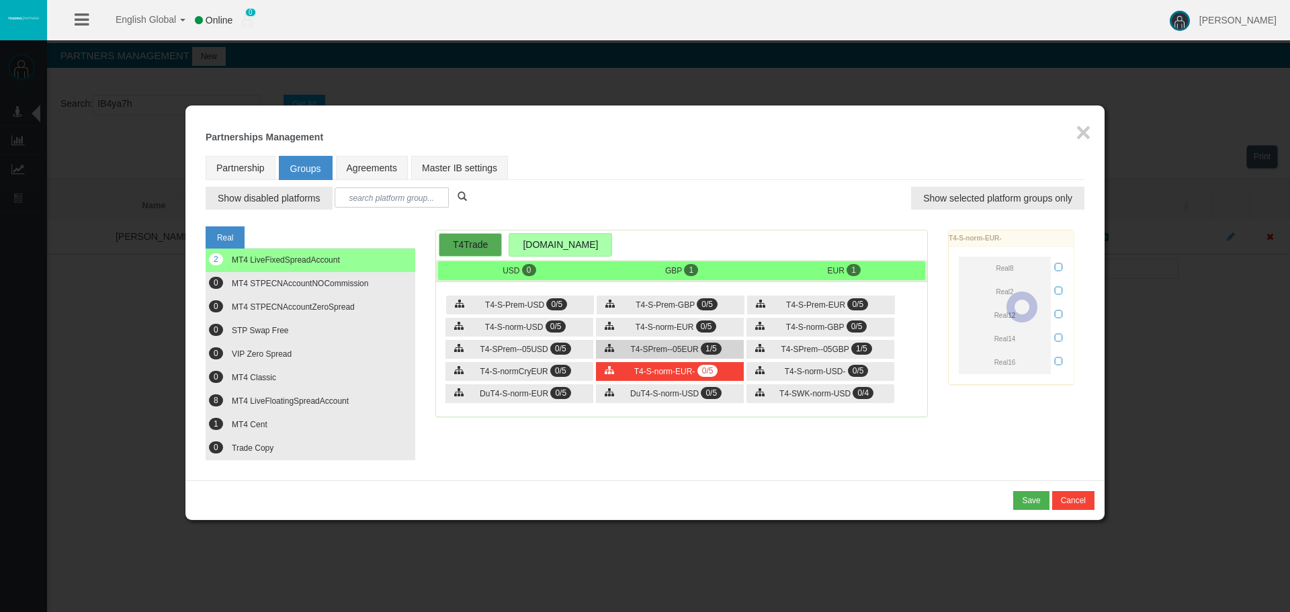
click at [647, 351] on span "T4-SPrem--05EUR" at bounding box center [664, 349] width 68 height 9
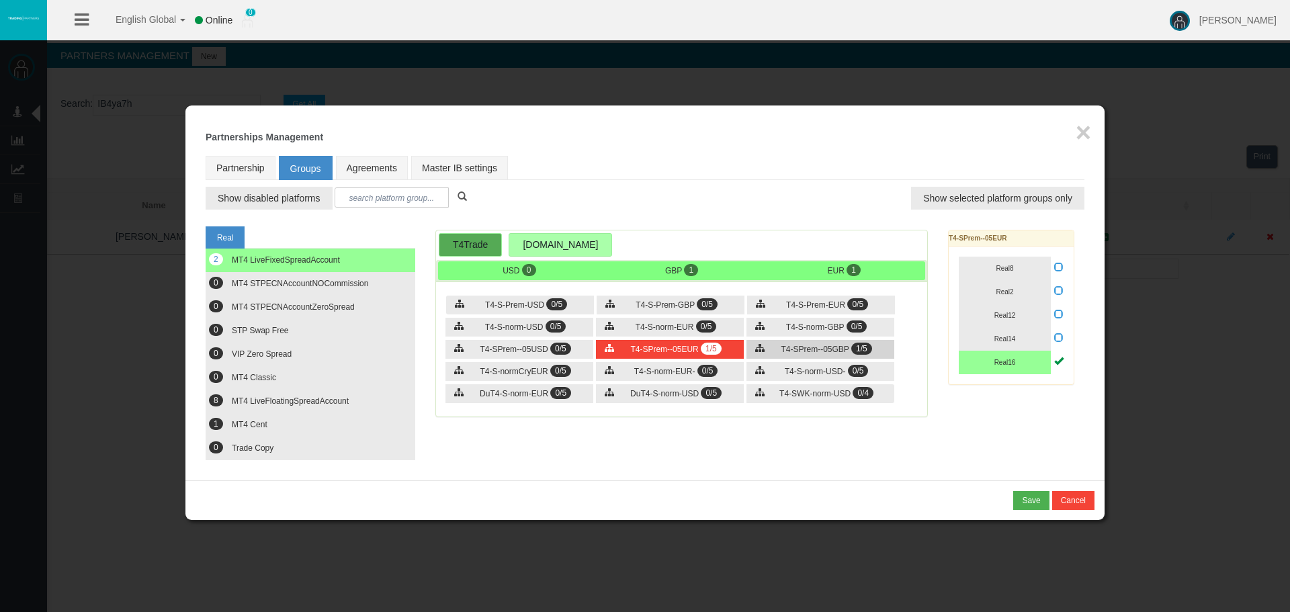
click at [805, 348] on span "T4-SPrem--05GBP" at bounding box center [815, 349] width 68 height 9
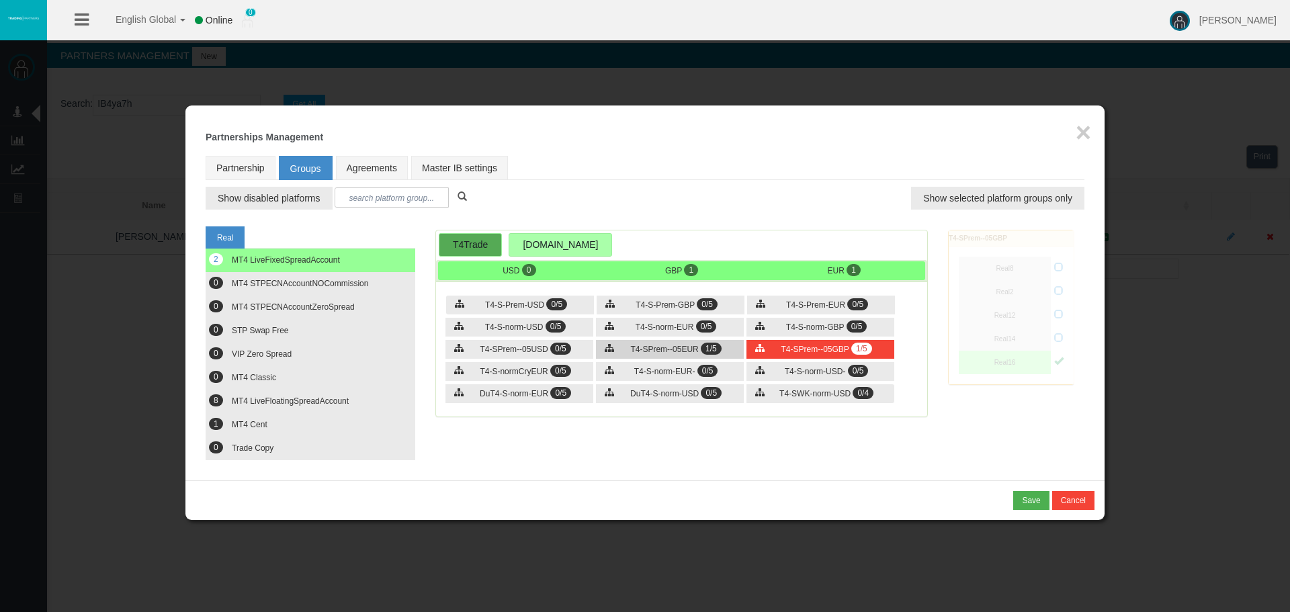
click at [681, 346] on span "T4-SPrem--05EUR" at bounding box center [664, 349] width 68 height 9
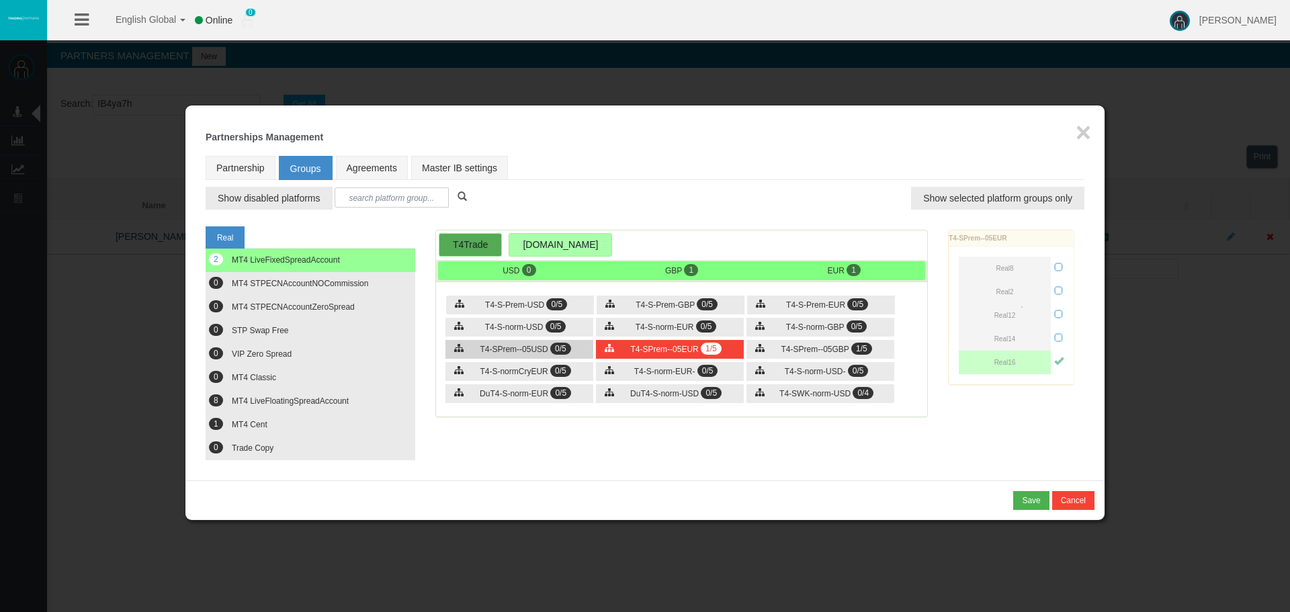
click at [531, 346] on span "T4-SPrem--05USD" at bounding box center [514, 349] width 68 height 9
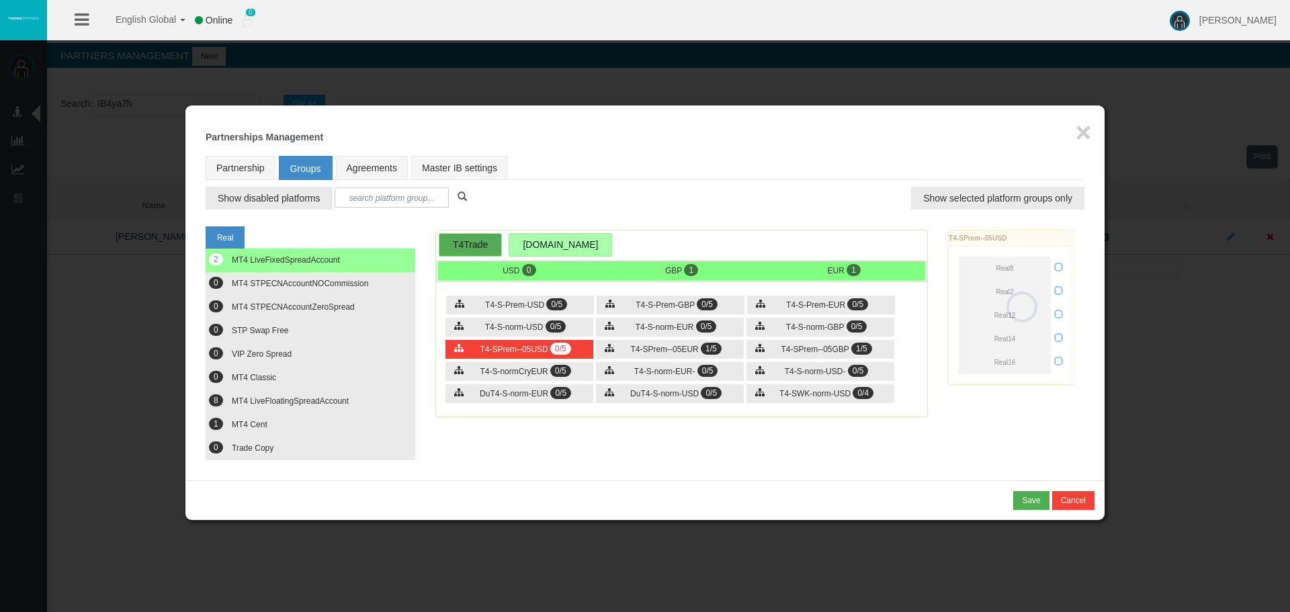
click at [1030, 363] on div at bounding box center [1022, 307] width 146 height 154
click at [1052, 362] on div "Real16" at bounding box center [1011, 363] width 105 height 24
drag, startPoint x: 1041, startPoint y: 361, endPoint x: 1059, endPoint y: 362, distance: 17.5
click at [1041, 362] on button "Real16" at bounding box center [1005, 363] width 92 height 24
click at [1059, 362] on icon at bounding box center [1058, 360] width 9 height 9
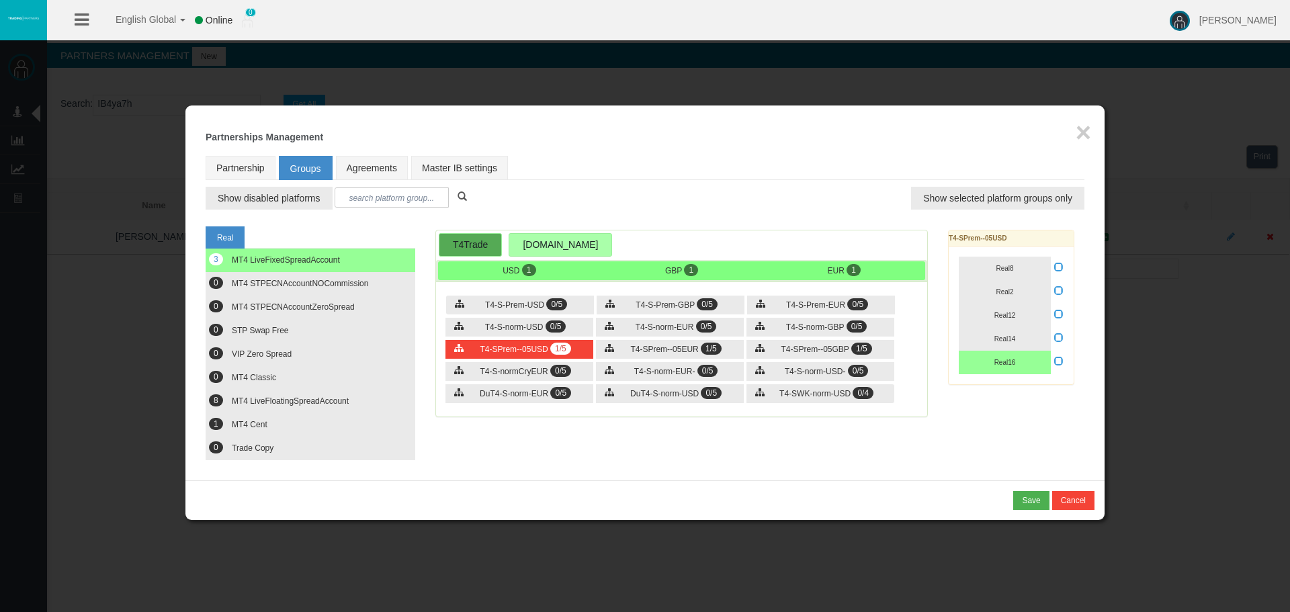
click at [0, 0] on input "checkbox" at bounding box center [0, 0] width 0 height 0
click at [1063, 384] on div "Real8 Real2 Real12" at bounding box center [1011, 316] width 125 height 138
drag, startPoint x: 735, startPoint y: 429, endPoint x: 685, endPoint y: 370, distance: 77.2
click at [733, 429] on div "T4Trade [DOMAIN_NAME] Loading... USD 1 GBP 1 EUR 1 0/5" at bounding box center [681, 330] width 513 height 201
click at [320, 395] on button "8 MT4 LiveFloatingSpreadAccount" at bounding box center [311, 402] width 210 height 24
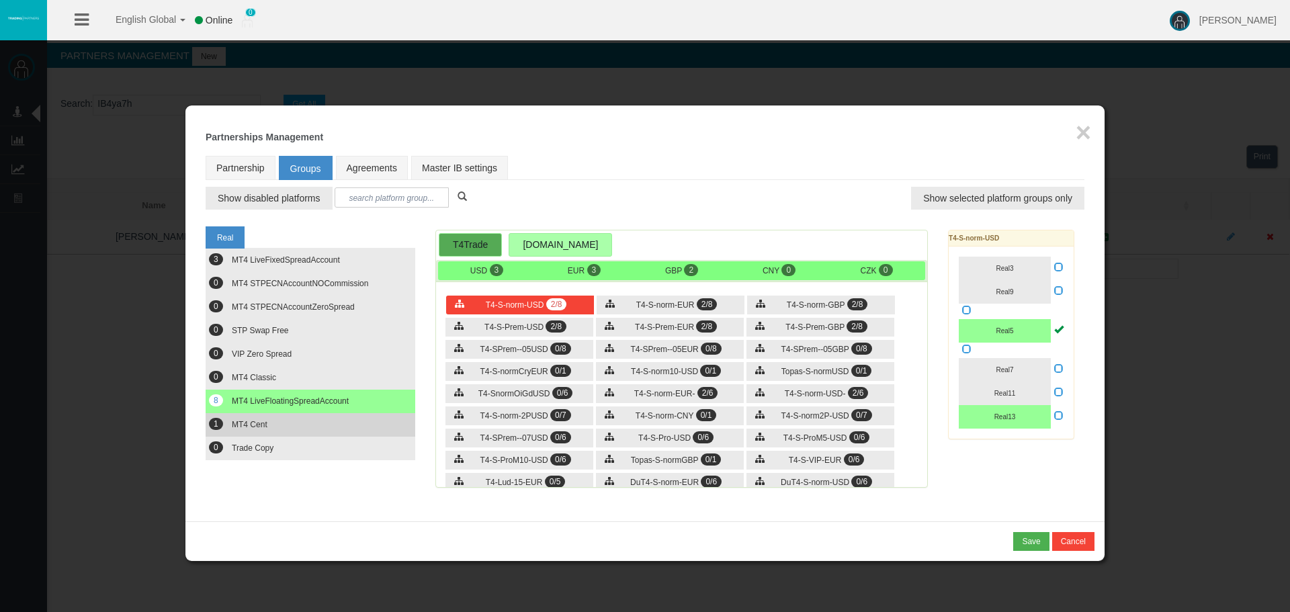
click at [255, 428] on span "MT4 Cent" at bounding box center [250, 424] width 36 height 9
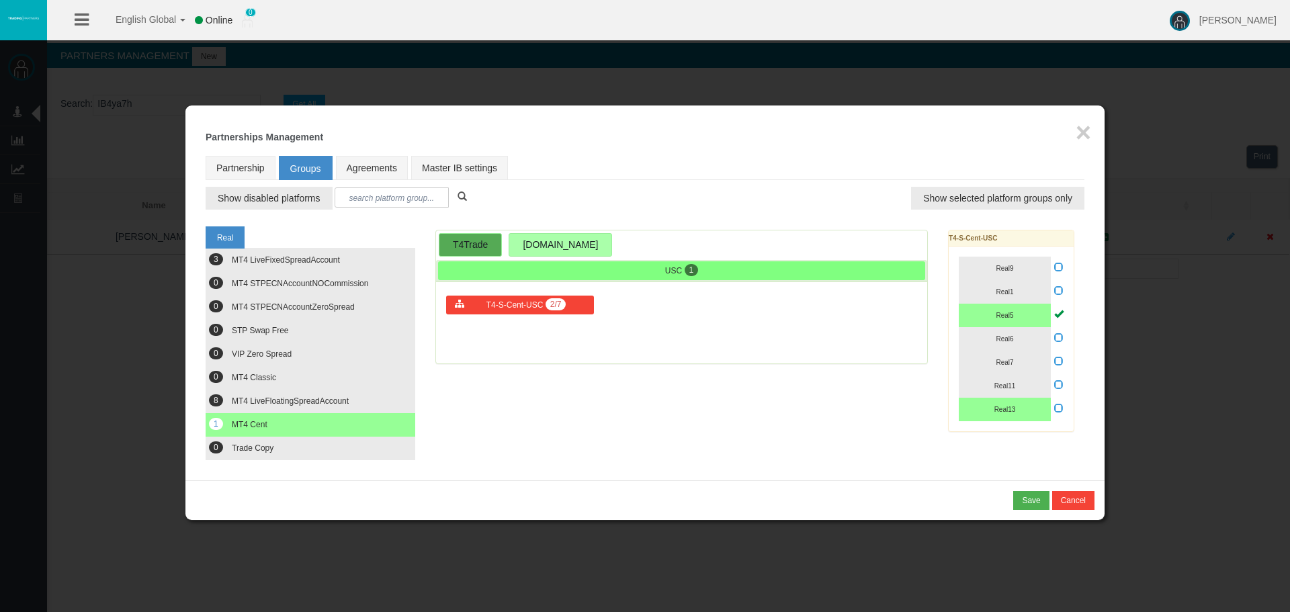
click at [1057, 312] on icon at bounding box center [1058, 313] width 9 height 9
click at [0, 0] on input "checkbox" at bounding box center [0, 0] width 0 height 0
click at [1035, 314] on button "Real5" at bounding box center [1005, 316] width 92 height 24
click at [1031, 392] on button "Real11" at bounding box center [1005, 386] width 92 height 24
click at [1029, 389] on button "Real11" at bounding box center [1005, 386] width 92 height 24
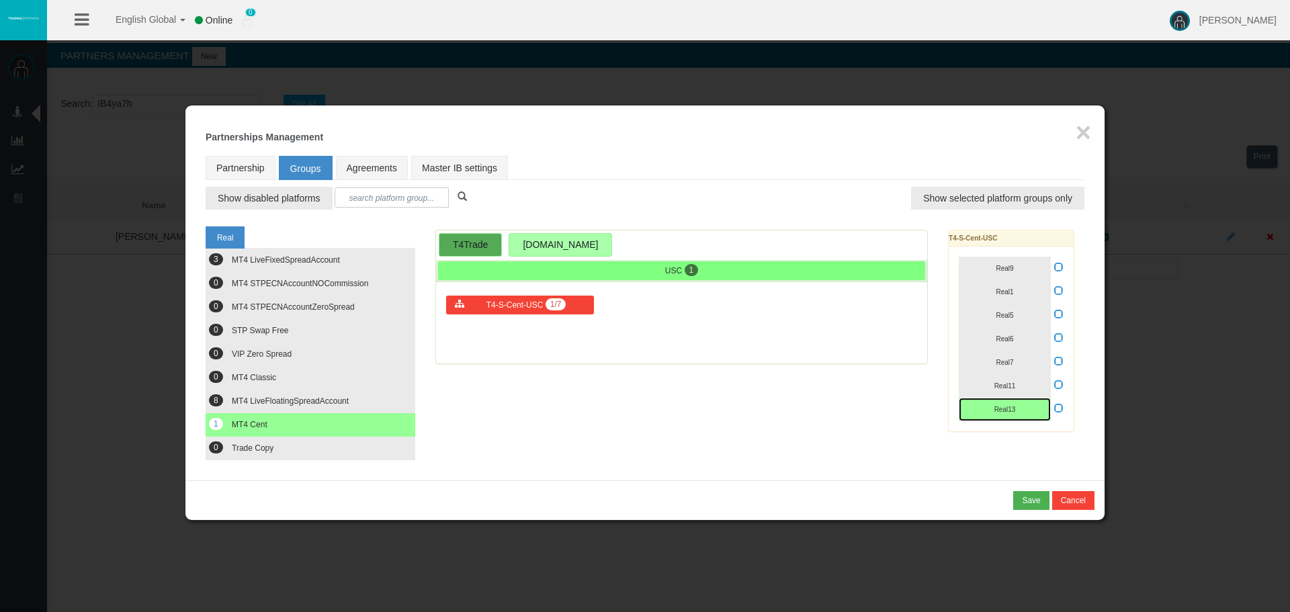
click at [1029, 400] on button "Real13" at bounding box center [1005, 410] width 92 height 24
drag, startPoint x: 767, startPoint y: 392, endPoint x: 737, endPoint y: 390, distance: 30.3
click at [746, 392] on div "Real 3 MT4 LiveFixedSpreadAccount 0 0 0 0 0" at bounding box center [645, 340] width 879 height 241
click at [280, 260] on span "MT4 LiveFixedSpreadAccount" at bounding box center [286, 259] width 108 height 9
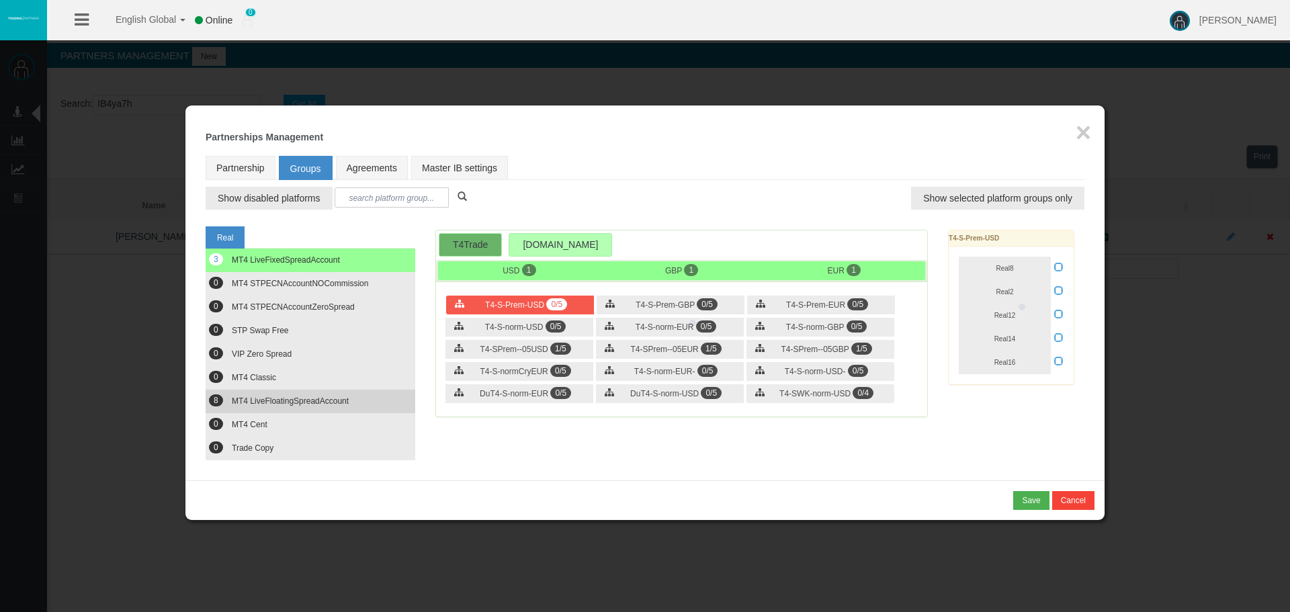
click at [302, 403] on span "MT4 LiveFloatingSpreadAccount" at bounding box center [290, 400] width 117 height 9
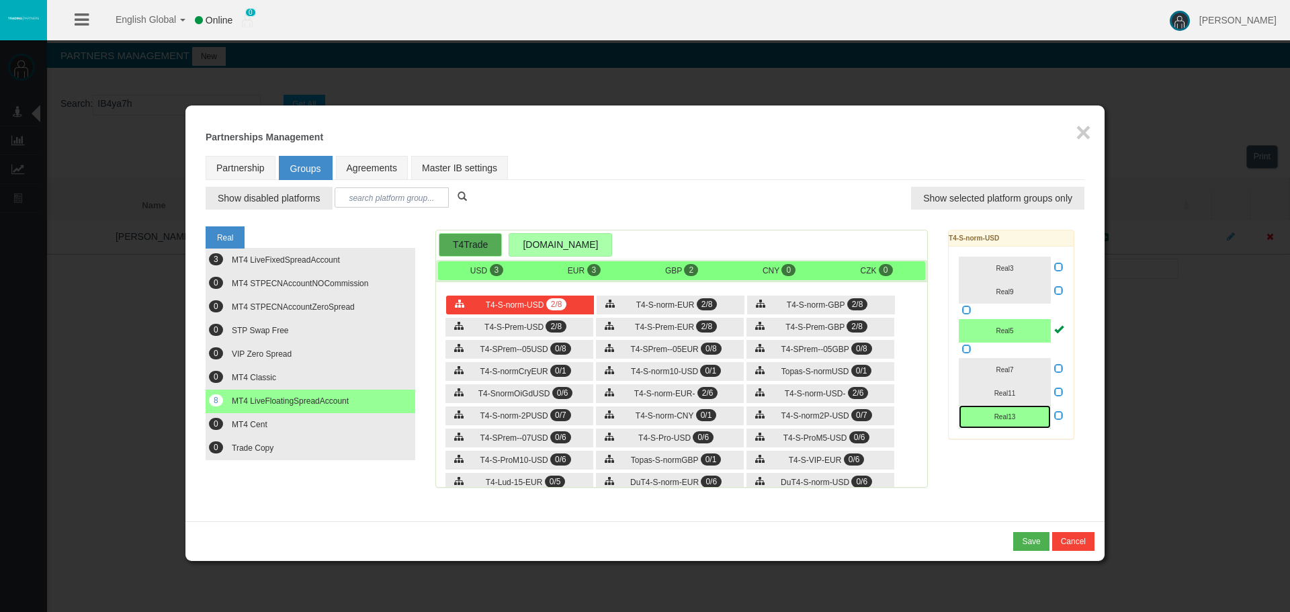
click at [1032, 412] on button "Real13" at bounding box center [1005, 417] width 92 height 24
click at [1061, 331] on icon at bounding box center [1058, 328] width 9 height 9
click at [0, 0] on input "checkbox" at bounding box center [0, 0] width 0 height 0
click at [1037, 329] on button "Real5" at bounding box center [1005, 331] width 92 height 24
click at [675, 300] on span "T4-S-norm-EUR" at bounding box center [665, 304] width 58 height 9
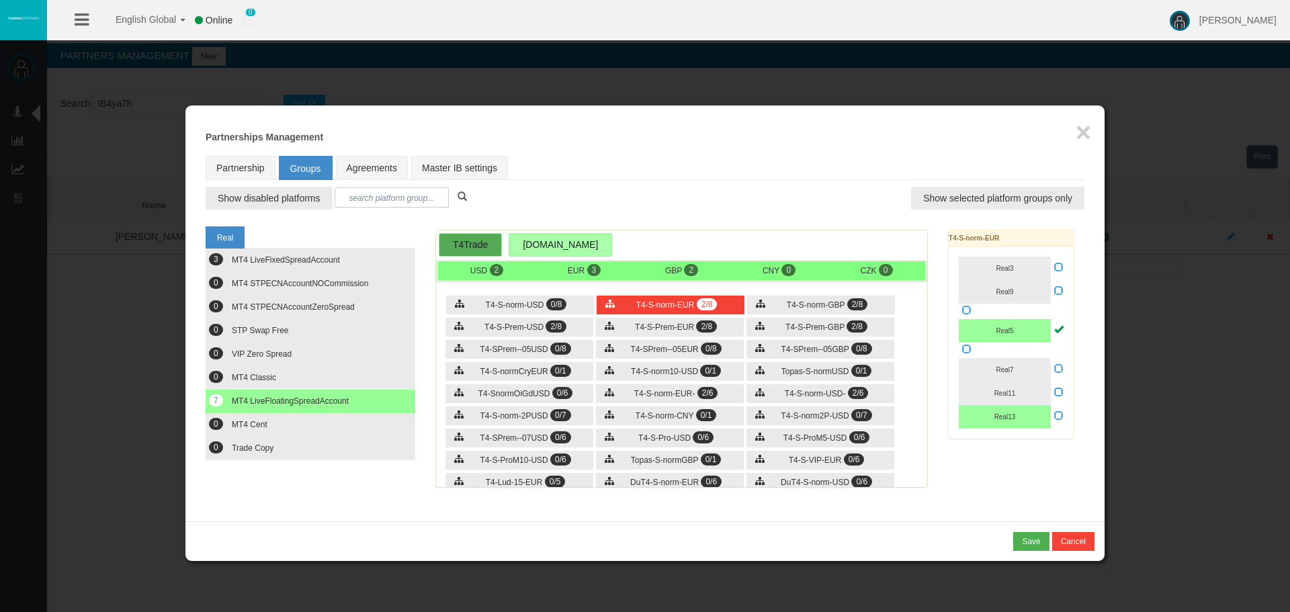
click at [1057, 328] on icon at bounding box center [1058, 328] width 9 height 9
click at [0, 0] on input "checkbox" at bounding box center [0, 0] width 0 height 0
click at [1031, 331] on button "Real5" at bounding box center [1005, 331] width 92 height 24
click at [1028, 419] on button "Real13" at bounding box center [1005, 417] width 92 height 24
drag, startPoint x: 903, startPoint y: 322, endPoint x: 885, endPoint y: 309, distance: 22.0
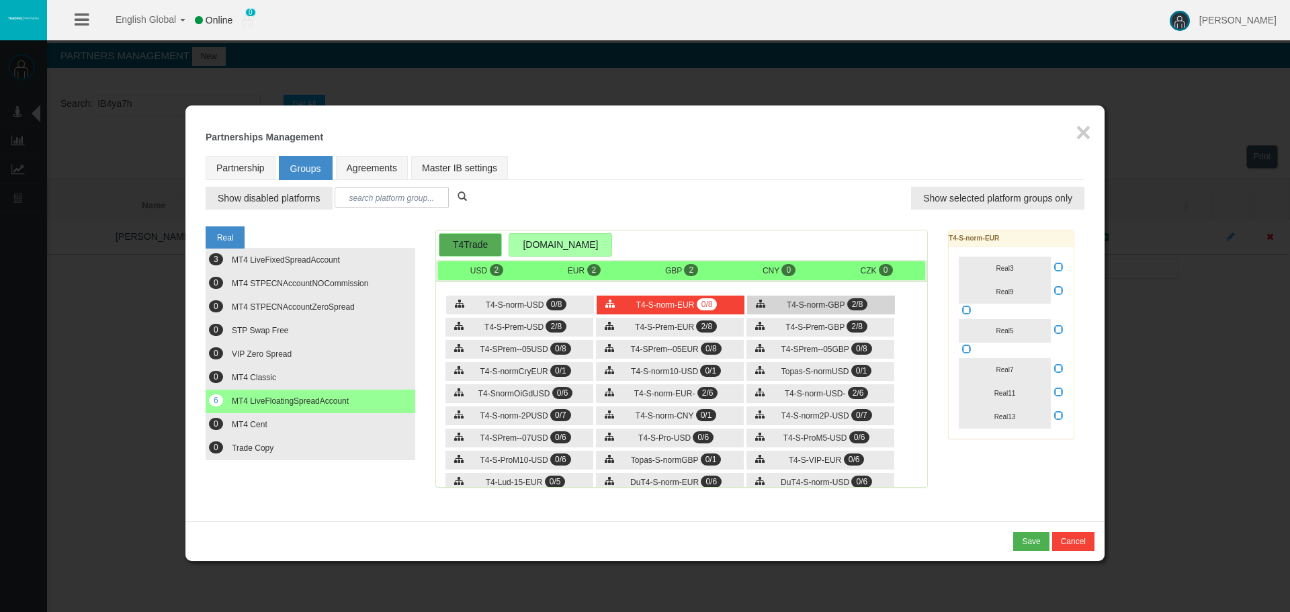
click at [901, 321] on div "T4-S-norm-USD 0/8 T4-S-norm-EUR 0/8 T4-S-norm-GBP 2/8 2/8" at bounding box center [681, 387] width 491 height 202
drag, startPoint x: 869, startPoint y: 306, endPoint x: 928, endPoint y: 315, distance: 59.9
click at [868, 306] on div "T4-S-norm-GBP 2/8" at bounding box center [821, 305] width 148 height 19
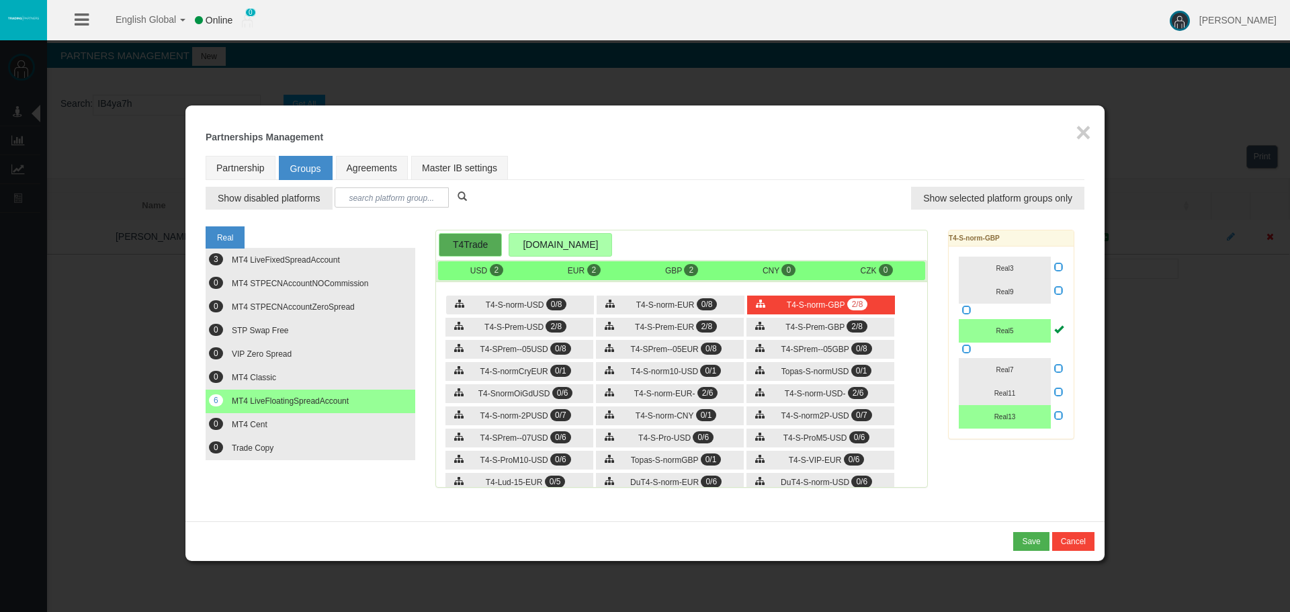
click at [1059, 329] on icon at bounding box center [1058, 328] width 9 height 9
click at [0, 0] on input "checkbox" at bounding box center [0, 0] width 0 height 0
click at [1024, 329] on button "Real5" at bounding box center [1005, 331] width 92 height 24
click at [1021, 412] on button "Real13" at bounding box center [1005, 417] width 92 height 24
click at [815, 329] on span "T4-S-Prem-GBP" at bounding box center [814, 326] width 59 height 9
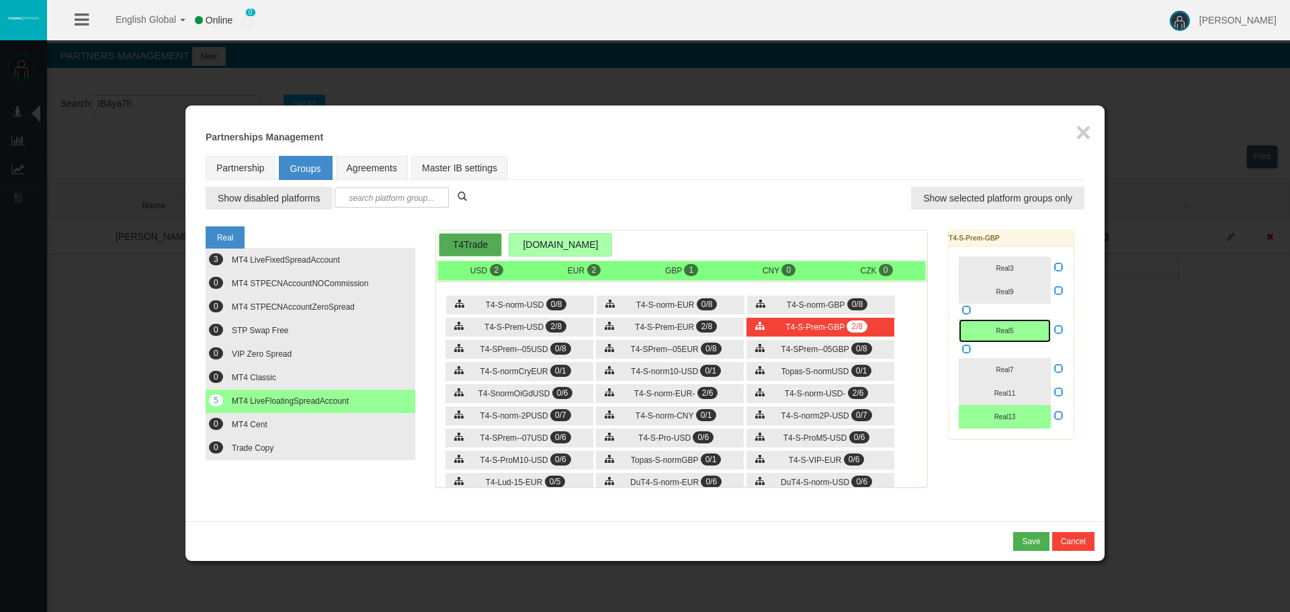
click at [1023, 331] on button "Real5" at bounding box center [1005, 331] width 92 height 24
click at [1014, 427] on button "Real13" at bounding box center [1005, 417] width 92 height 24
click at [683, 337] on div "T4-S-norm-USD 0/8 T4-S-norm-EUR 0/8 T4-S-norm-GBP 0/8 2/8" at bounding box center [681, 387] width 491 height 202
click at [683, 333] on div "T4-S-Prem-EUR 2/8" at bounding box center [670, 327] width 148 height 19
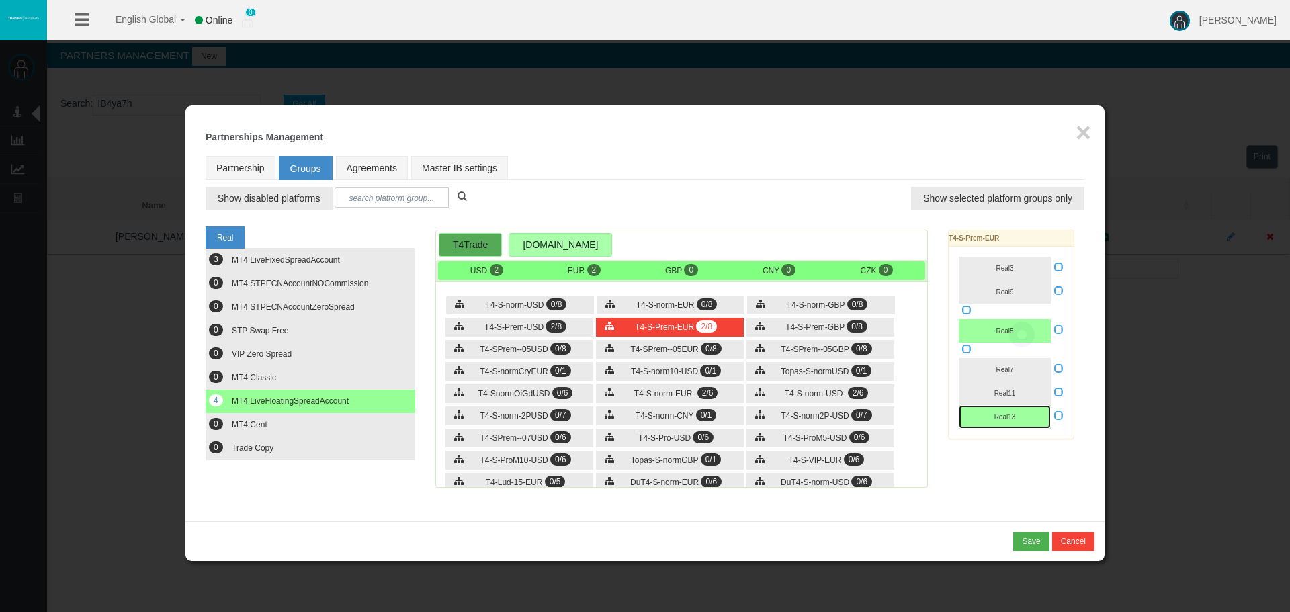
click at [1033, 419] on button "Real13" at bounding box center [1005, 417] width 92 height 24
click at [1025, 333] on button "Real5" at bounding box center [1005, 331] width 92 height 24
click at [550, 331] on span "2/8" at bounding box center [556, 326] width 21 height 12
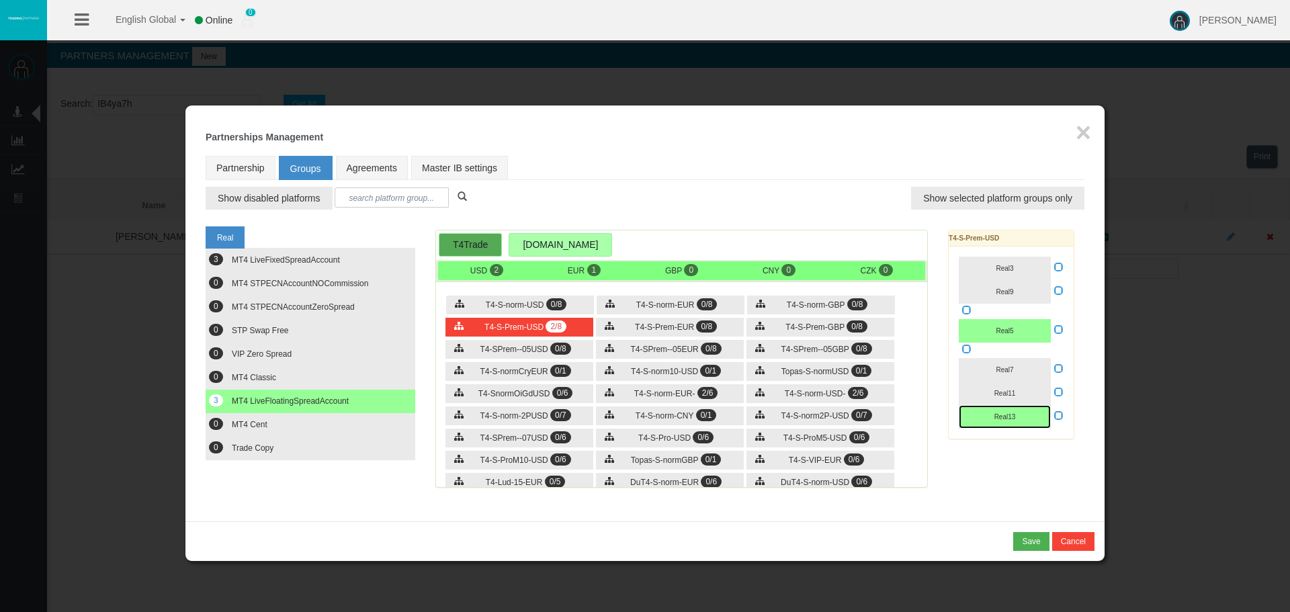
click at [1023, 412] on button "Real13" at bounding box center [1005, 417] width 92 height 24
click at [1019, 332] on button "Real5" at bounding box center [1005, 331] width 92 height 24
click at [697, 391] on div "T4-S-norm-EUR- 2/6" at bounding box center [670, 393] width 148 height 19
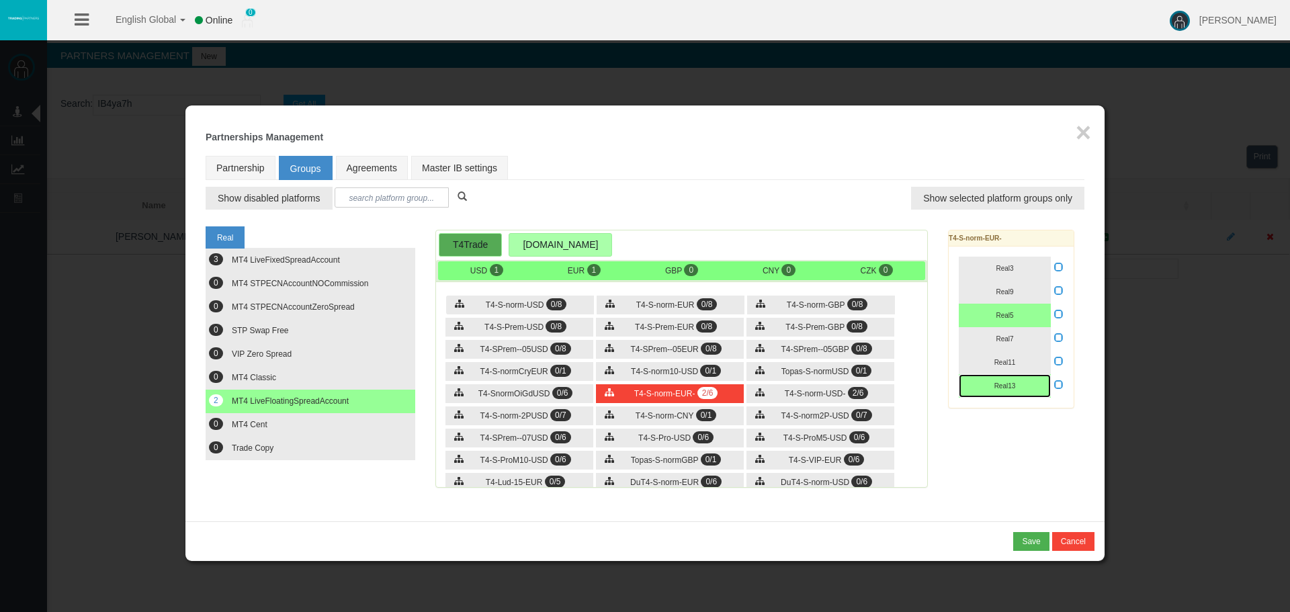
click at [1021, 388] on button "Real13" at bounding box center [1005, 386] width 92 height 24
click at [1020, 324] on button "Real5" at bounding box center [1005, 316] width 92 height 24
click at [821, 393] on span "T4-S-norm-USD-" at bounding box center [815, 393] width 61 height 9
click at [1012, 389] on span "Real13" at bounding box center [1004, 385] width 21 height 7
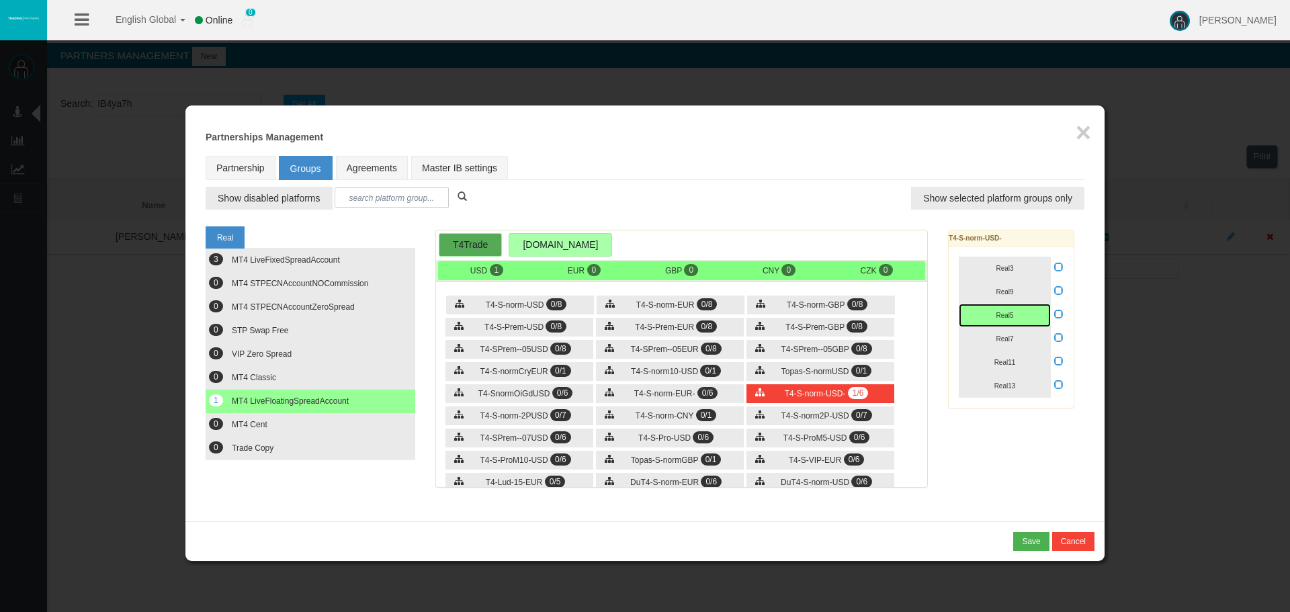
click at [1011, 307] on button "Real5" at bounding box center [1005, 316] width 92 height 24
drag, startPoint x: 996, startPoint y: 448, endPoint x: 912, endPoint y: 391, distance: 101.6
click at [995, 447] on div "Real 3 MT4 LiveFixedSpreadAccount 0 0 0 0 0" at bounding box center [645, 360] width 879 height 281
drag, startPoint x: 797, startPoint y: 348, endPoint x: 895, endPoint y: 345, distance: 97.5
click at [798, 347] on span "T4-SPrem--05GBP" at bounding box center [815, 349] width 68 height 9
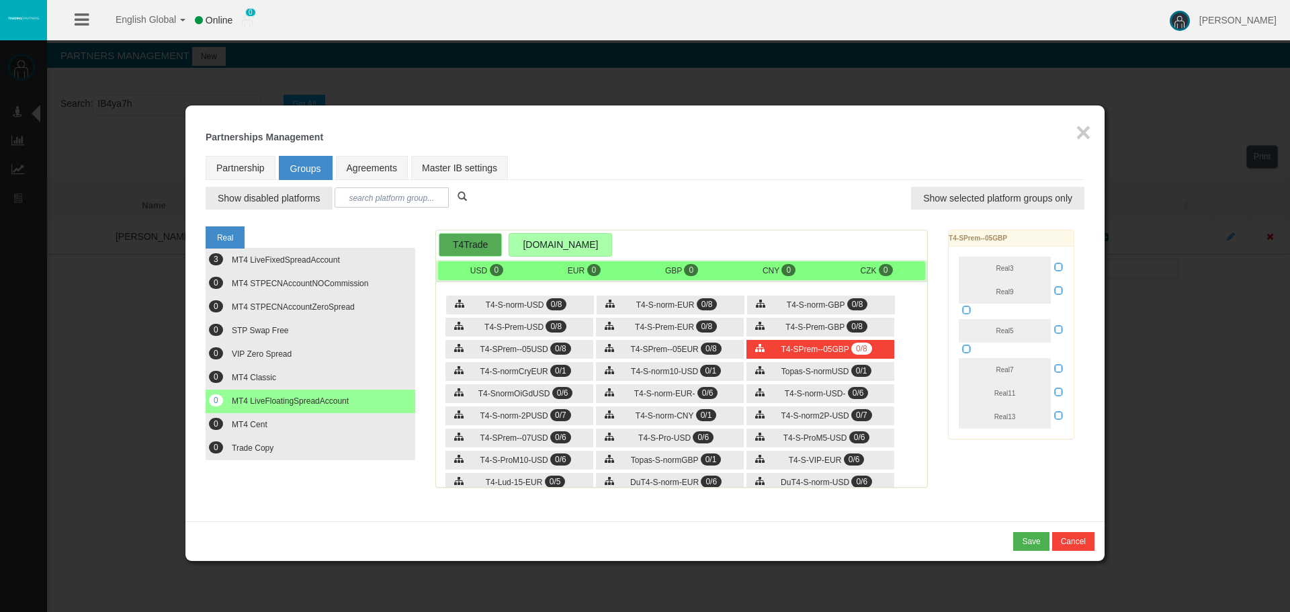
click at [1057, 419] on div "Loading... T4-SPrem--05GBP Real3 Real9 Real1 Real5 Real6 Real7" at bounding box center [1011, 335] width 126 height 210
drag, startPoint x: 1031, startPoint y: 421, endPoint x: 1027, endPoint y: 388, distance: 32.6
click at [1031, 422] on button "Real13" at bounding box center [1005, 417] width 92 height 24
drag, startPoint x: 1031, startPoint y: 336, endPoint x: 1057, endPoint y: 336, distance: 26.2
click at [1035, 338] on button "Real5" at bounding box center [1005, 331] width 92 height 24
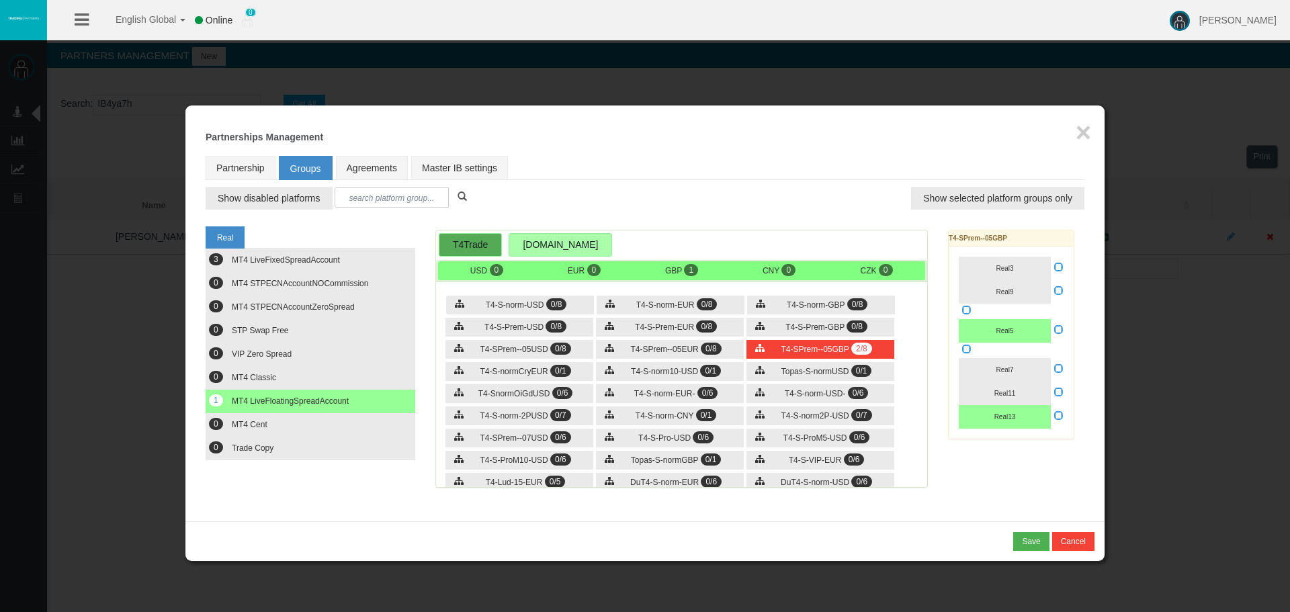
click at [1058, 334] on icon at bounding box center [1058, 328] width 9 height 9
click at [0, 0] on input "checkbox" at bounding box center [0, 0] width 0 height 0
click at [680, 347] on span "T4-SPrem--05EUR" at bounding box center [664, 349] width 68 height 9
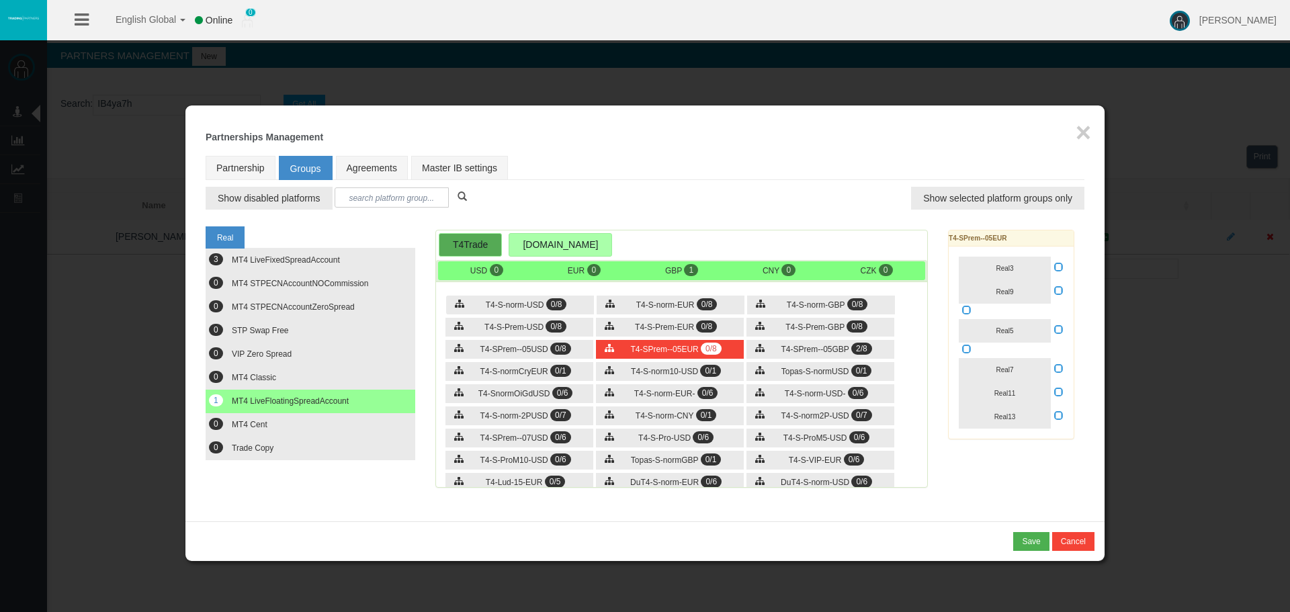
click at [1060, 328] on icon at bounding box center [1058, 328] width 9 height 9
click at [0, 0] on input "checkbox" at bounding box center [0, 0] width 0 height 0
click at [1019, 327] on button "Real5" at bounding box center [1005, 331] width 92 height 24
click at [1001, 415] on span "Real13" at bounding box center [1004, 416] width 21 height 7
click at [468, 348] on div "T4-SPrem--05USD 0/8" at bounding box center [519, 349] width 148 height 19
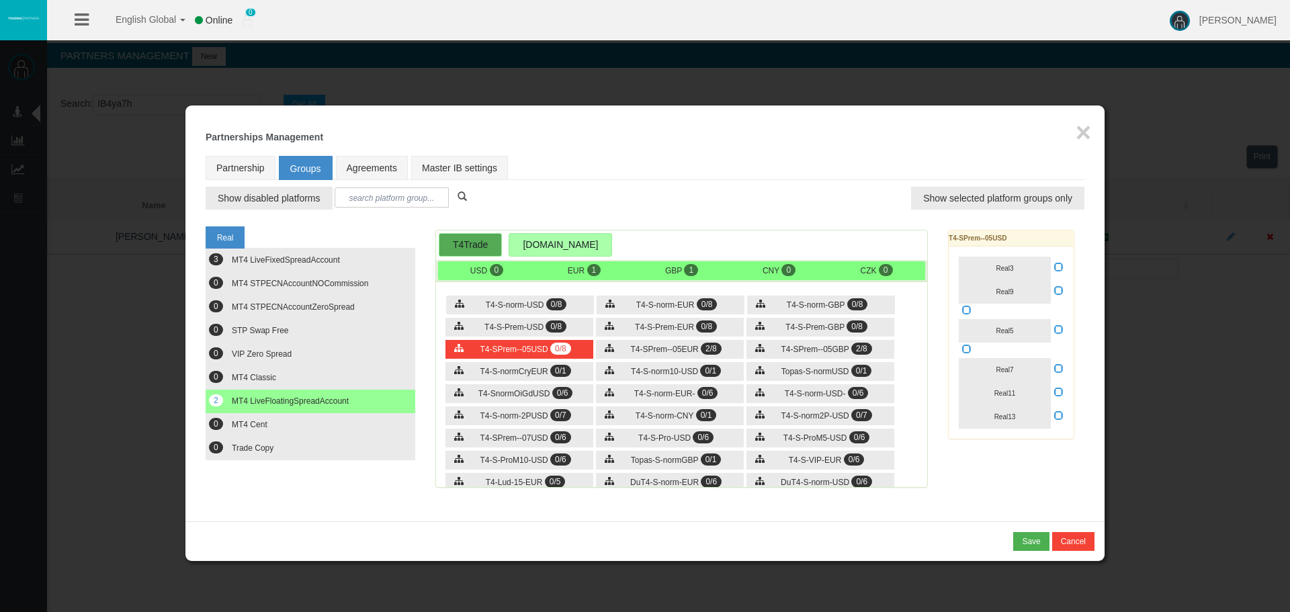
click at [1057, 331] on icon at bounding box center [1058, 328] width 9 height 9
click at [0, 0] on input "checkbox" at bounding box center [0, 0] width 0 height 0
click at [1040, 331] on button "Real5" at bounding box center [1005, 331] width 92 height 24
click at [1028, 414] on button "Real13" at bounding box center [1005, 417] width 92 height 24
click at [1018, 465] on div "Real 3 MT4 LiveFixedSpreadAccount 0 0 0 0 0" at bounding box center [645, 360] width 879 height 281
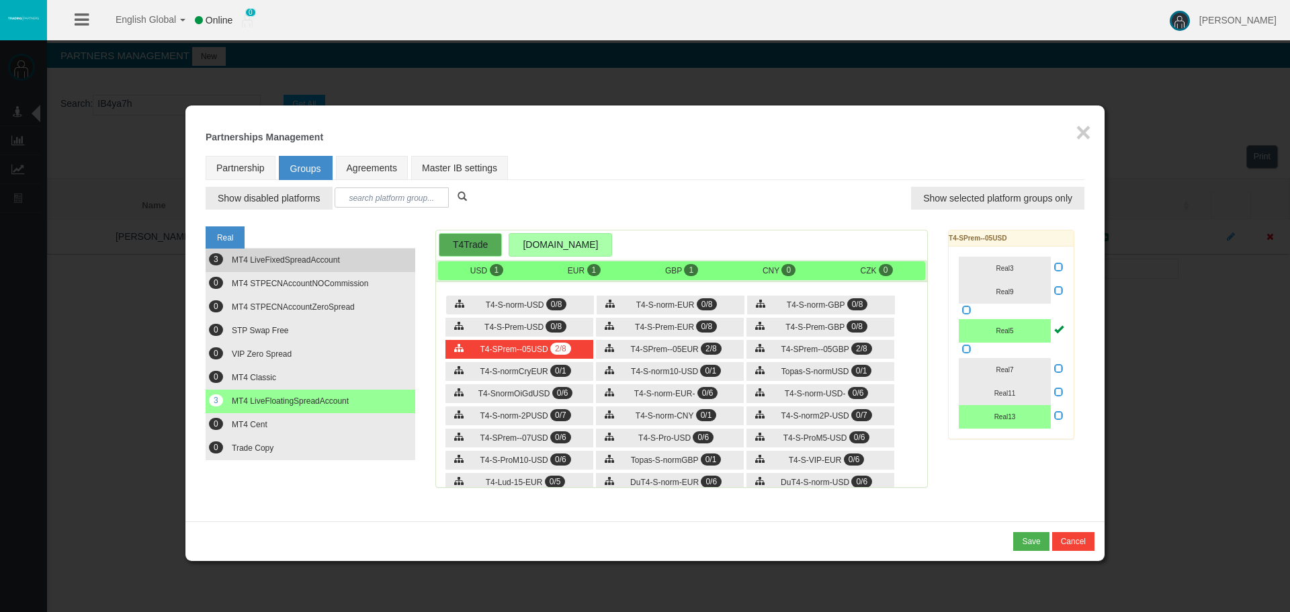
click at [282, 258] on span "MT4 LiveFixedSpreadAccount" at bounding box center [286, 259] width 108 height 9
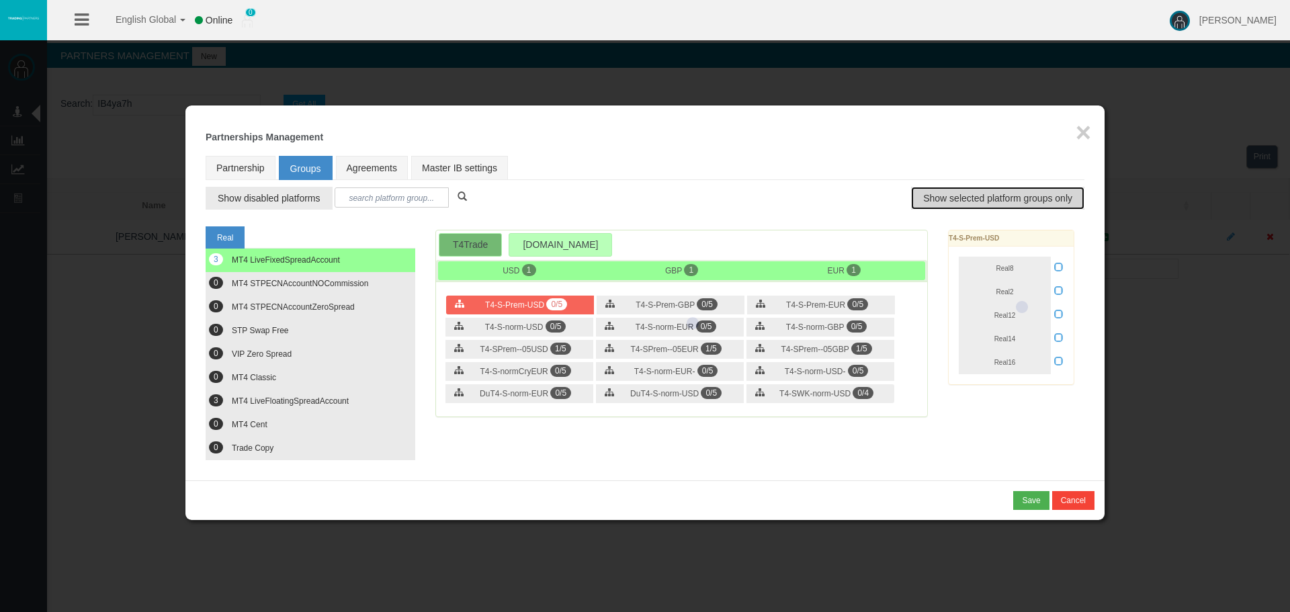
click at [937, 198] on span "Show selected platform groups only" at bounding box center [997, 197] width 149 height 13
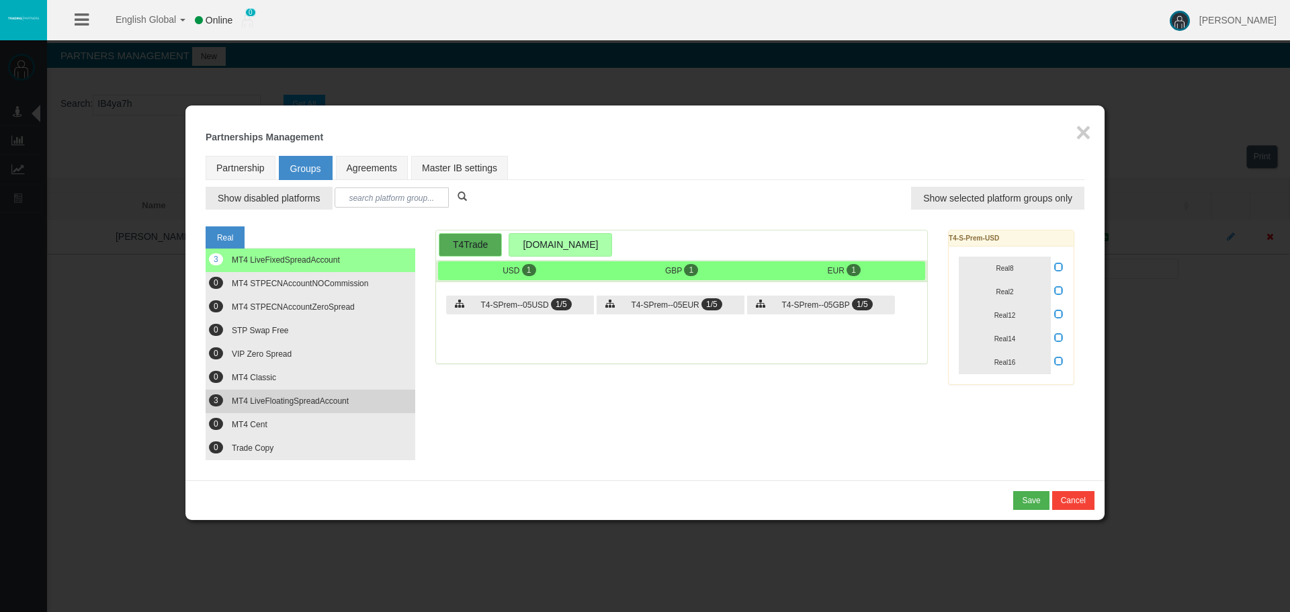
click at [271, 405] on span "MT4 LiveFloatingSpreadAccount" at bounding box center [290, 400] width 117 height 9
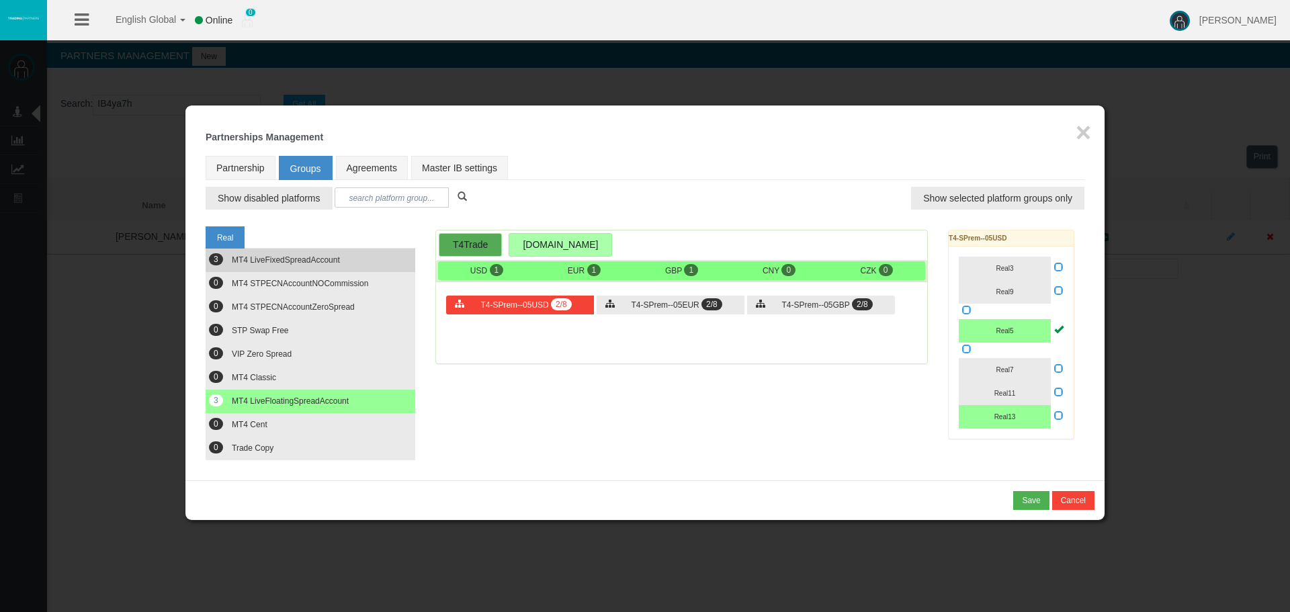
click at [302, 255] on span "MT4 LiveFixedSpreadAccount" at bounding box center [286, 259] width 108 height 9
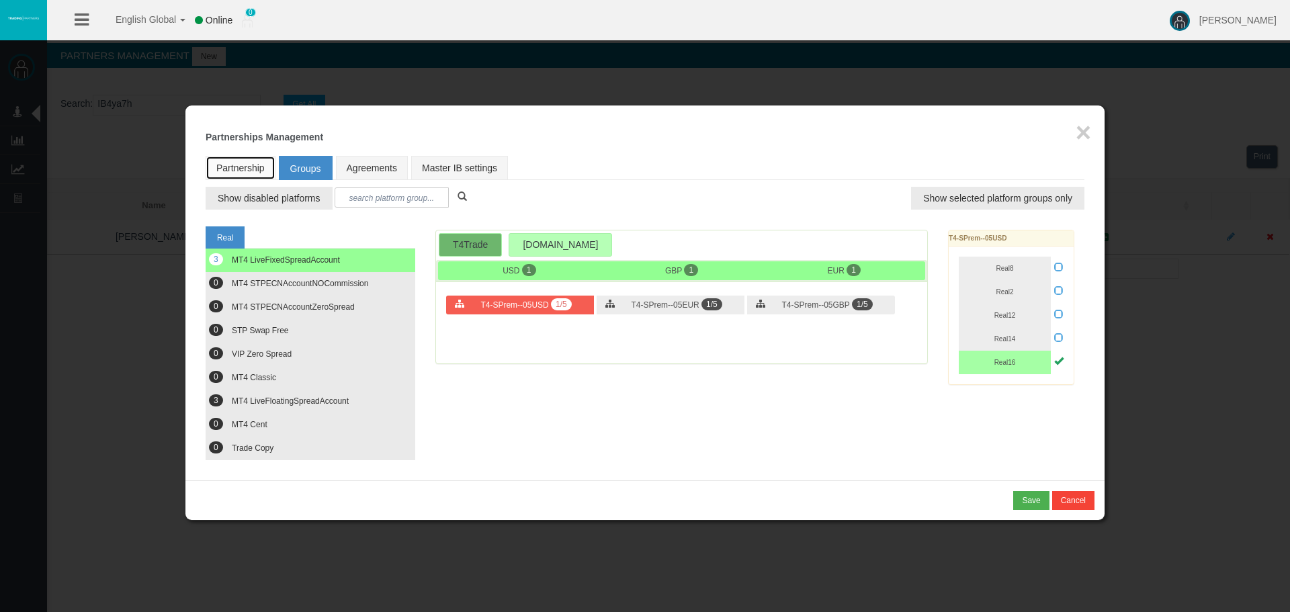
click at [268, 165] on link "Partnership" at bounding box center [241, 168] width 70 height 24
select select "0"
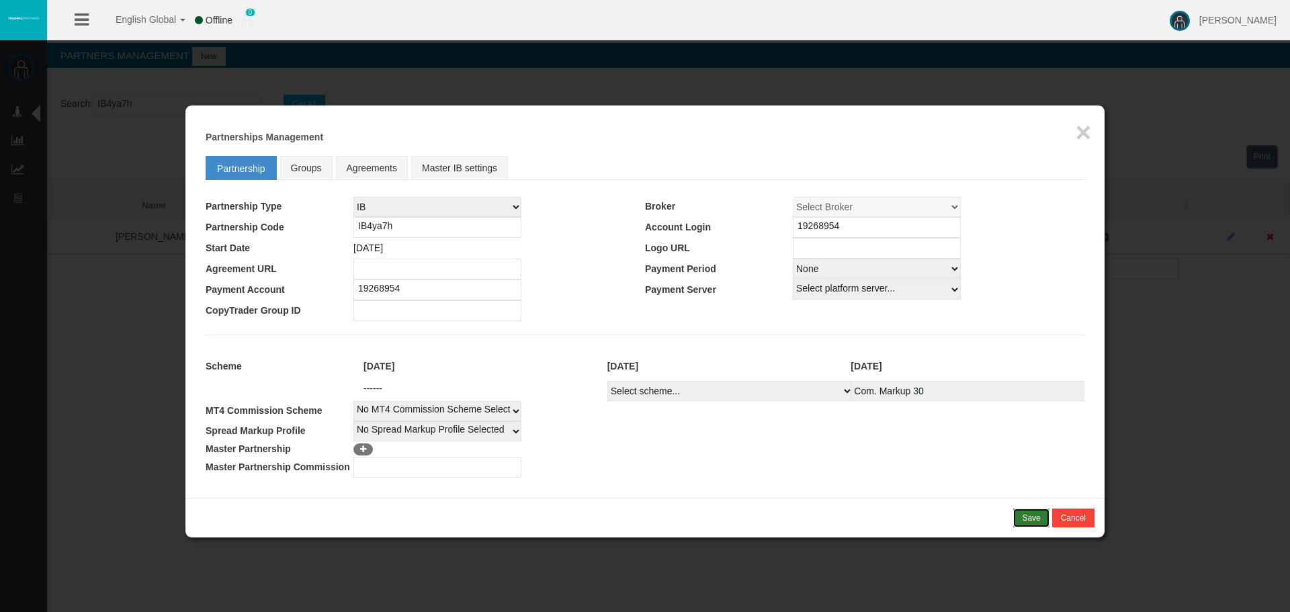
click at [1021, 515] on button "Save" at bounding box center [1031, 518] width 36 height 19
click at [1023, 518] on div "Confirm" at bounding box center [1026, 518] width 28 height 12
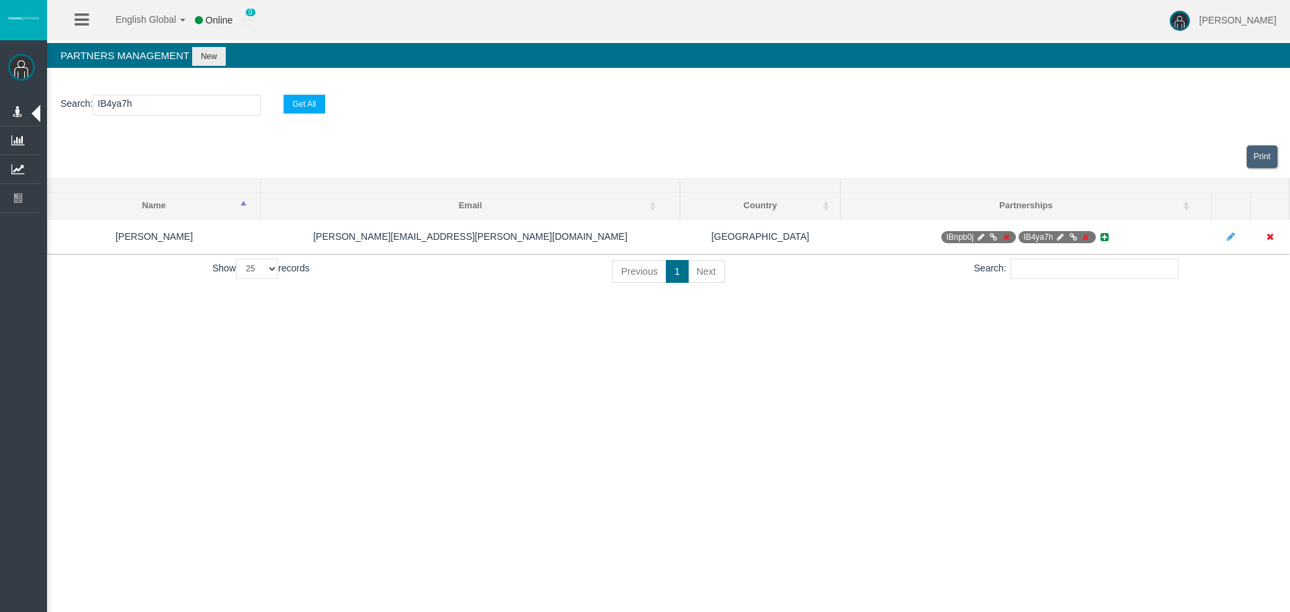
drag, startPoint x: 942, startPoint y: 306, endPoint x: 1000, endPoint y: 65, distance: 247.5
click at [944, 306] on div "[PERSON_NAME] Administration Manage Platform Groups Platform Server Groups Assi…" at bounding box center [657, 155] width 1266 height 310
drag, startPoint x: 600, startPoint y: 416, endPoint x: 853, endPoint y: 398, distance: 253.9
click at [620, 420] on div "English Global 简体中文 English Global 日本語 한국어 Online 0 [PERSON_NAME] Help Log Out …" at bounding box center [645, 306] width 1290 height 612
click at [896, 396] on div "English Global 简体中文 English Global 日本語 한국어 Online 0 [PERSON_NAME] Help Log Out …" at bounding box center [645, 306] width 1290 height 612
